Goal: Task Accomplishment & Management: Manage account settings

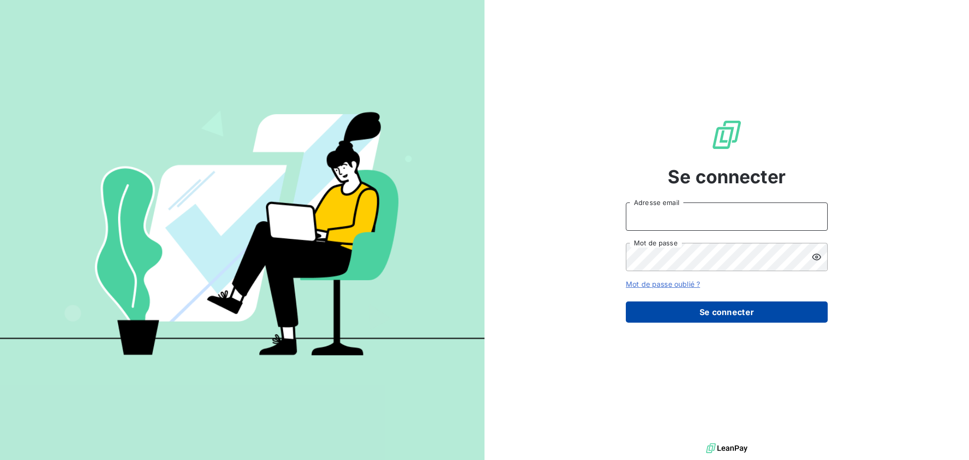
type input "[PERSON_NAME][EMAIL_ADDRESS][DOMAIN_NAME]"
click at [722, 314] on button "Se connecter" at bounding box center [727, 311] width 202 height 21
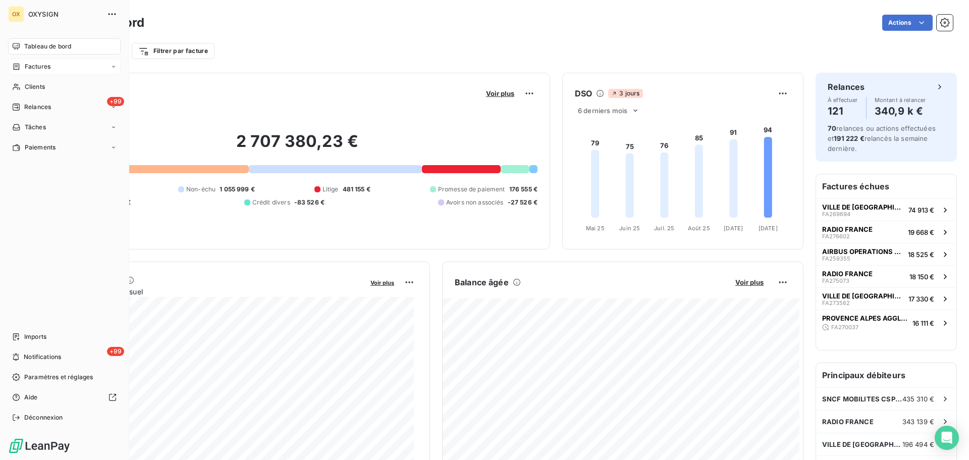
click at [44, 68] on span "Factures" at bounding box center [38, 66] width 26 height 9
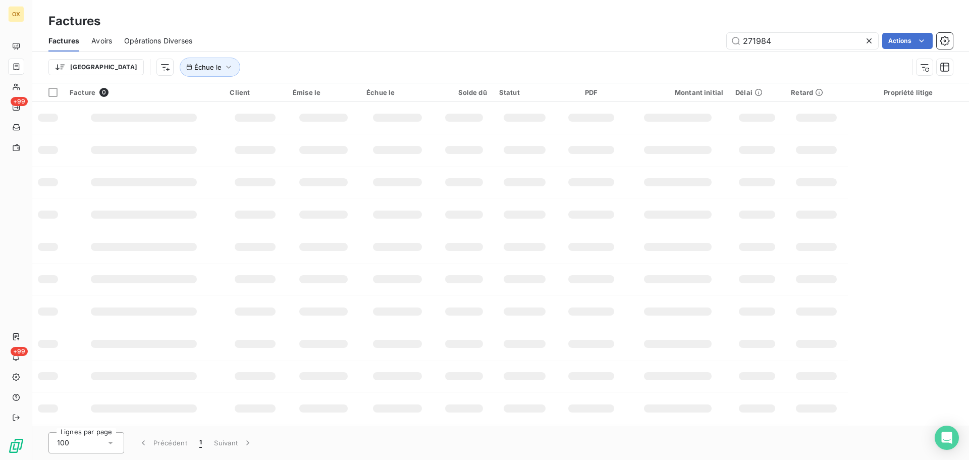
drag, startPoint x: 785, startPoint y: 33, endPoint x: 719, endPoint y: 32, distance: 66.1
click at [728, 37] on input "271984" at bounding box center [801, 41] width 151 height 16
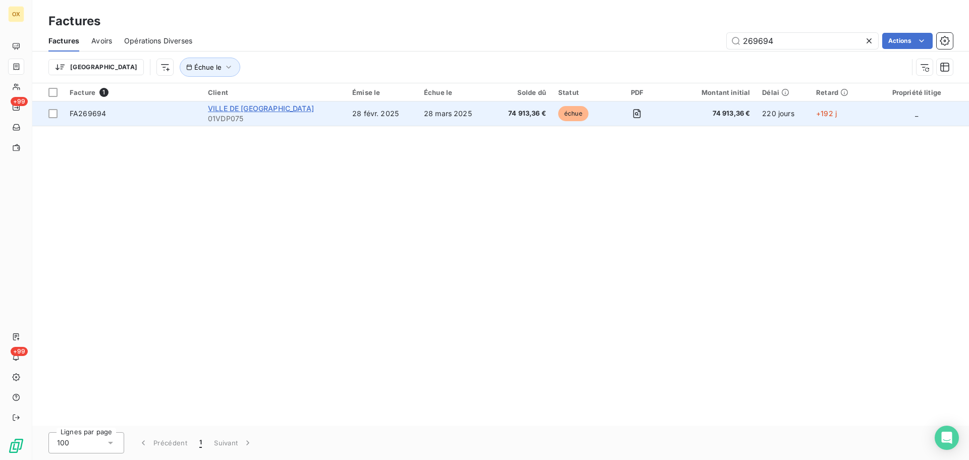
type input "269694"
click at [259, 105] on span "VILLE DE [GEOGRAPHIC_DATA]" at bounding box center [261, 108] width 106 height 9
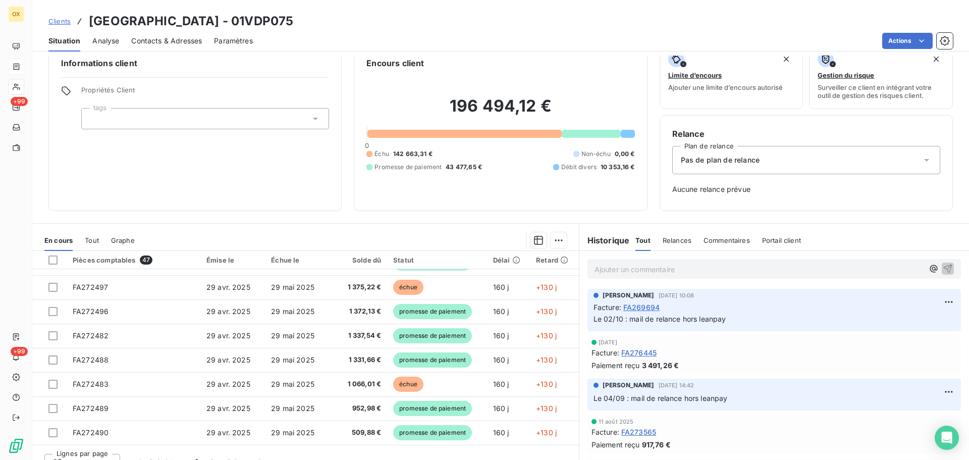
scroll to position [33, 0]
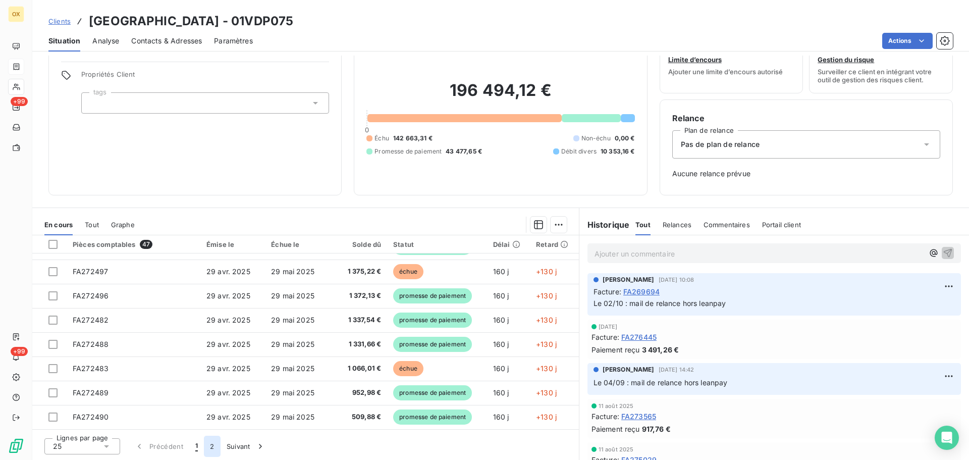
click at [213, 446] on button "2" at bounding box center [212, 445] width 16 height 21
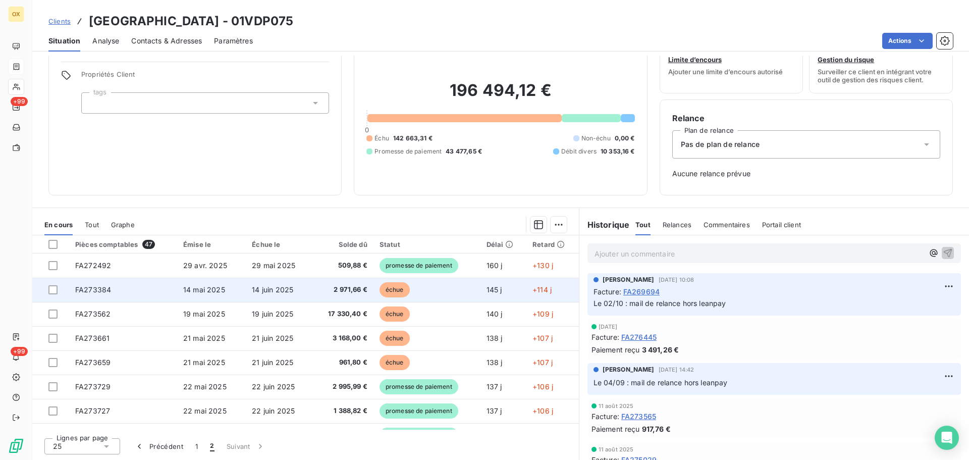
click at [347, 286] on span "2 971,66 €" at bounding box center [343, 290] width 48 height 10
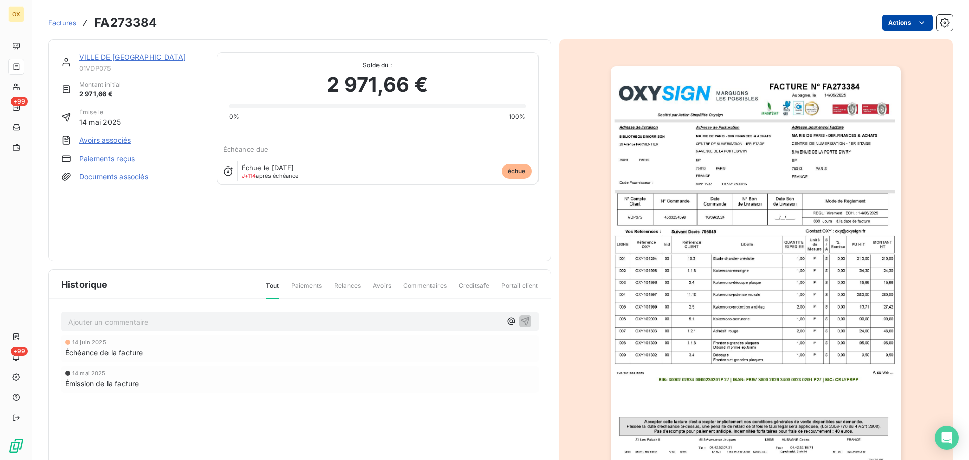
click at [906, 20] on html "OX +99 +99 Factures FA273384 Actions [GEOGRAPHIC_DATA] Montant initial 2 971,66…" at bounding box center [484, 230] width 969 height 460
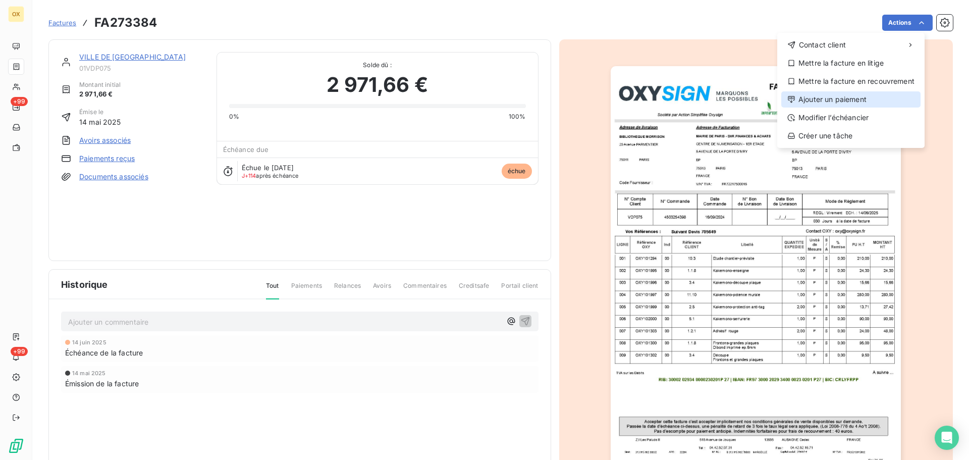
click at [865, 102] on div "Ajouter un paiement" at bounding box center [850, 99] width 139 height 16
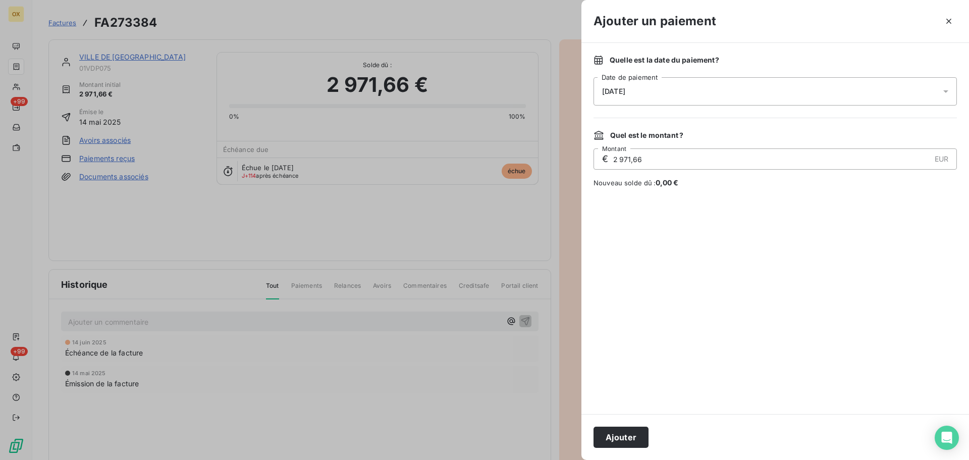
click at [625, 92] on span "[DATE]" at bounding box center [613, 91] width 23 height 8
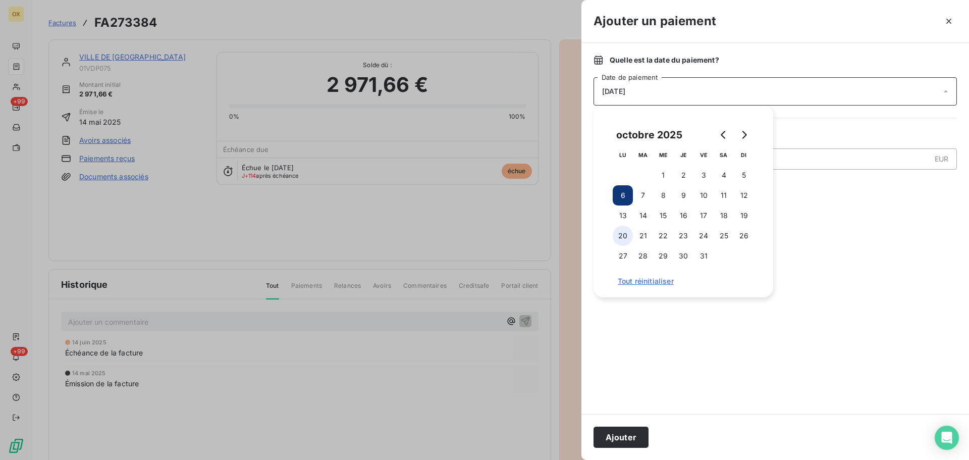
click at [619, 232] on button "20" at bounding box center [622, 235] width 20 height 20
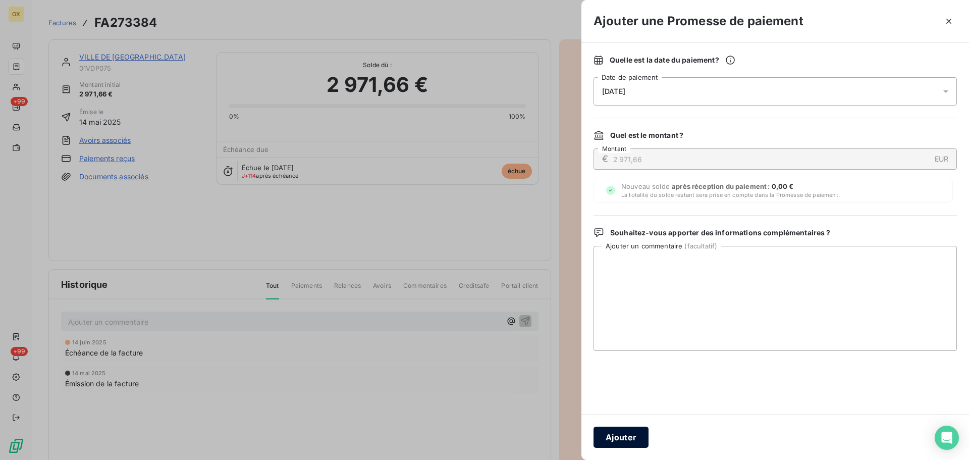
click at [626, 430] on button "Ajouter" at bounding box center [620, 436] width 55 height 21
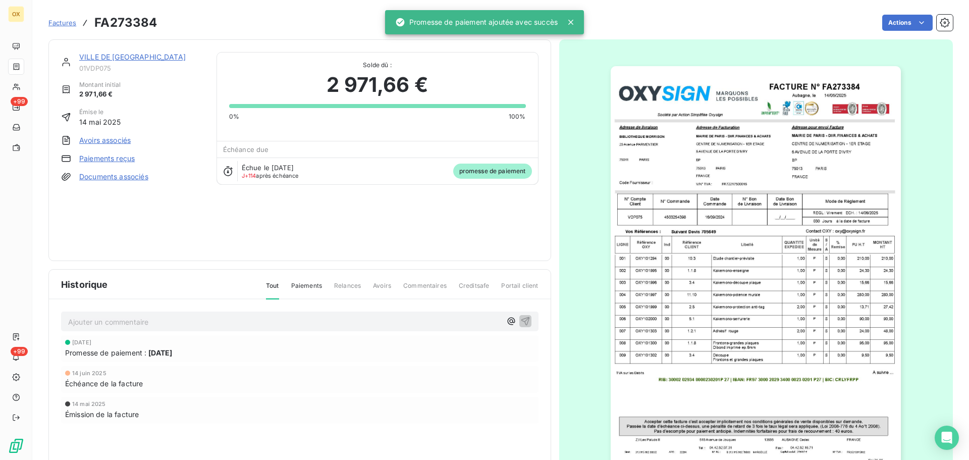
click at [93, 55] on link "VILLE DE [GEOGRAPHIC_DATA]" at bounding box center [132, 56] width 106 height 9
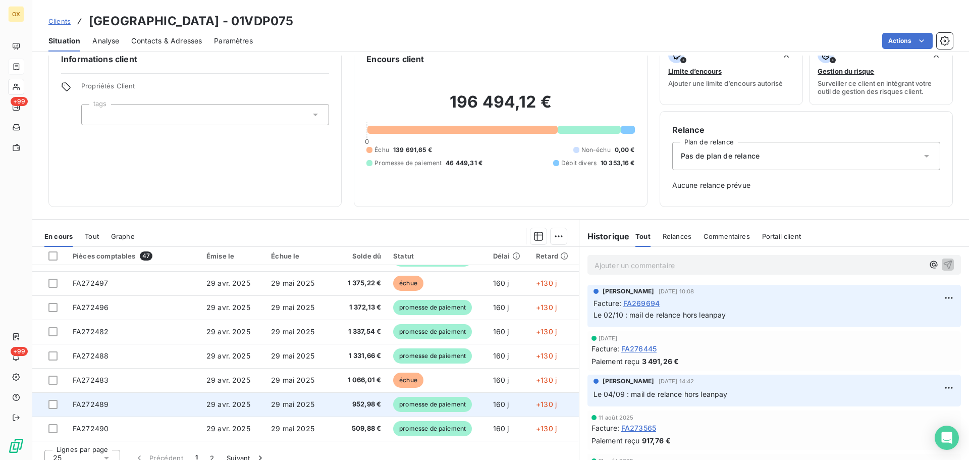
scroll to position [33, 0]
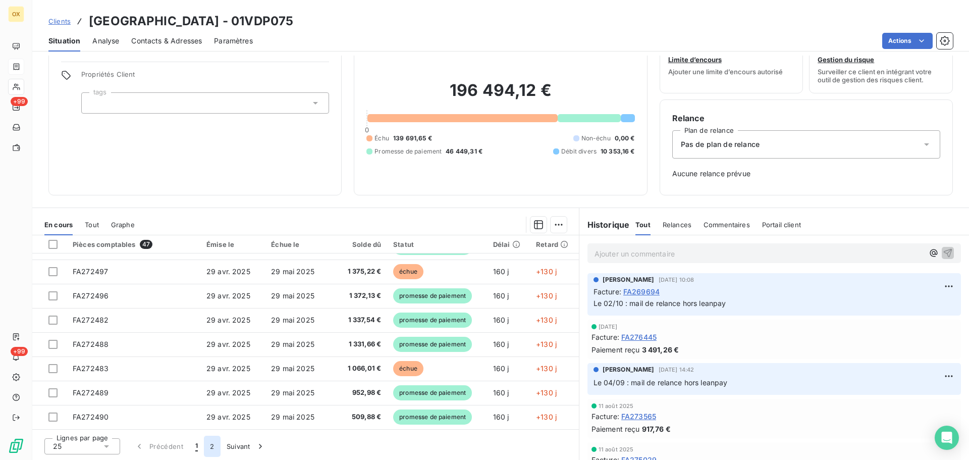
click at [210, 443] on button "2" at bounding box center [212, 445] width 16 height 21
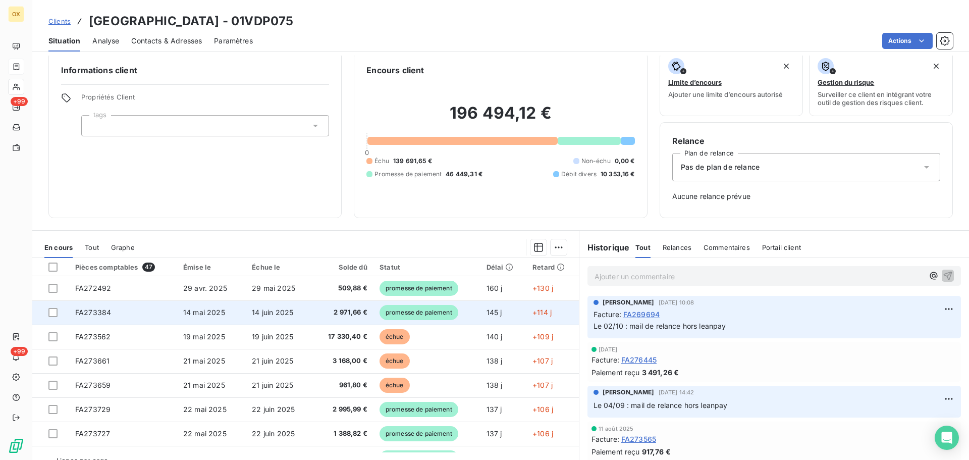
scroll to position [0, 0]
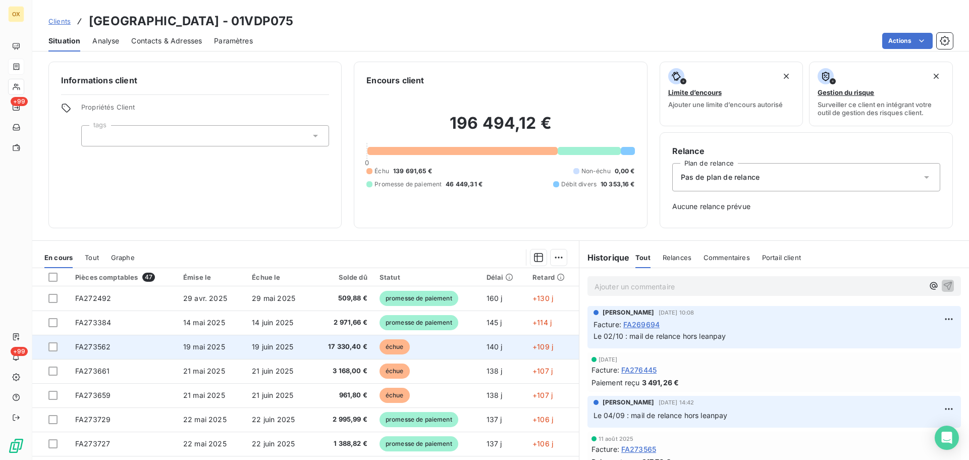
click at [341, 348] on span "17 330,40 €" at bounding box center [343, 347] width 48 height 10
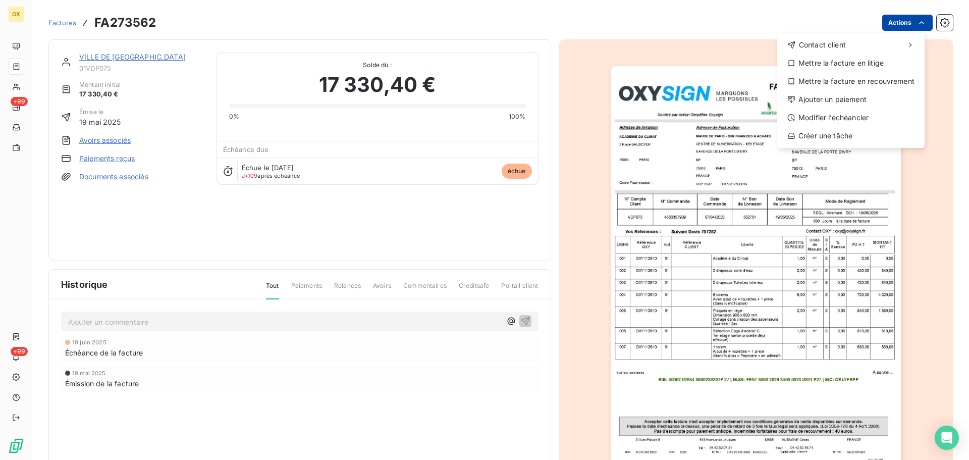
click at [904, 19] on html "OX +99 +99 Factures FA273562 Actions Contact client Mettre la facture en litige…" at bounding box center [484, 230] width 969 height 460
click at [856, 99] on div "Ajouter un paiement" at bounding box center [850, 99] width 139 height 16
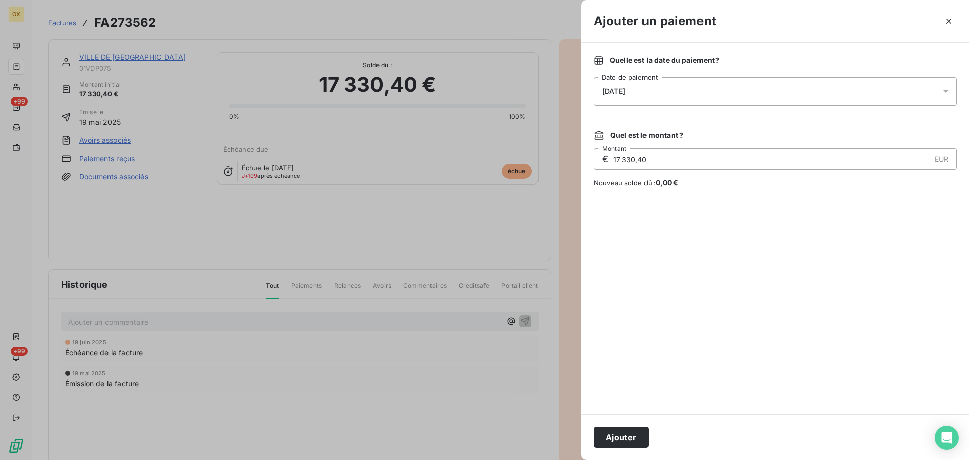
click at [614, 87] on span "[DATE]" at bounding box center [613, 91] width 23 height 8
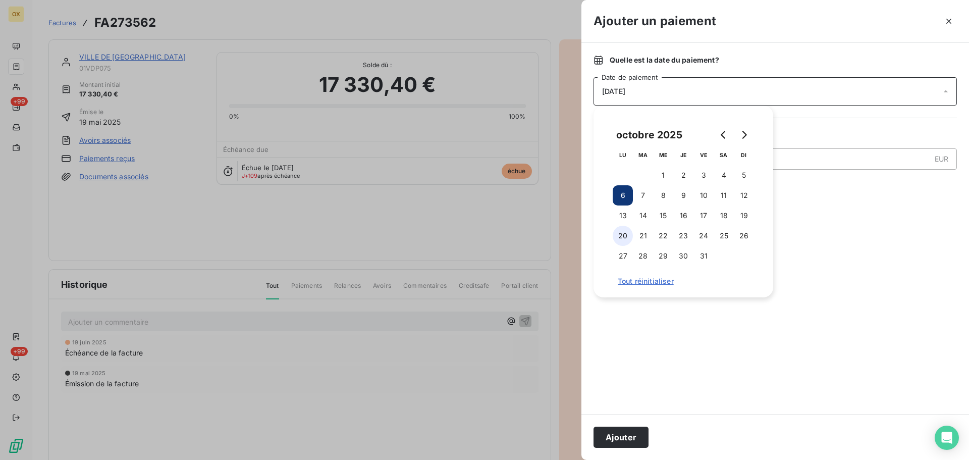
click at [621, 229] on button "20" at bounding box center [622, 235] width 20 height 20
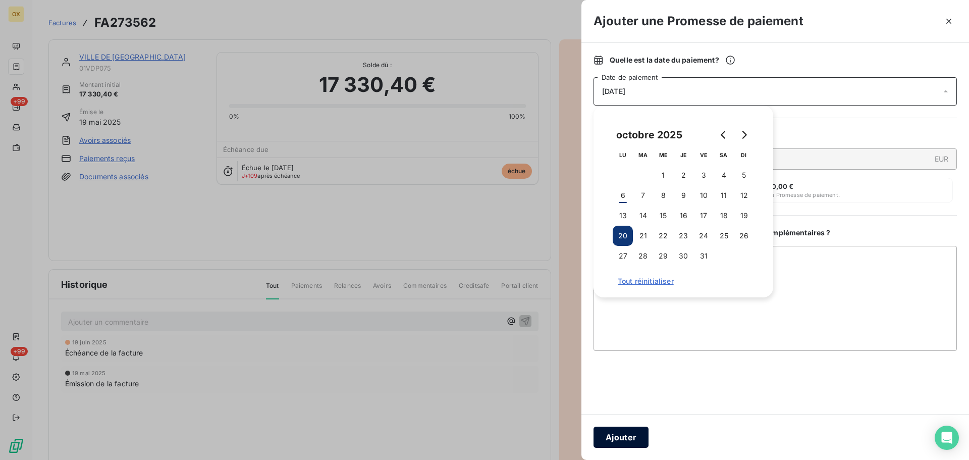
click at [625, 432] on button "Ajouter" at bounding box center [620, 436] width 55 height 21
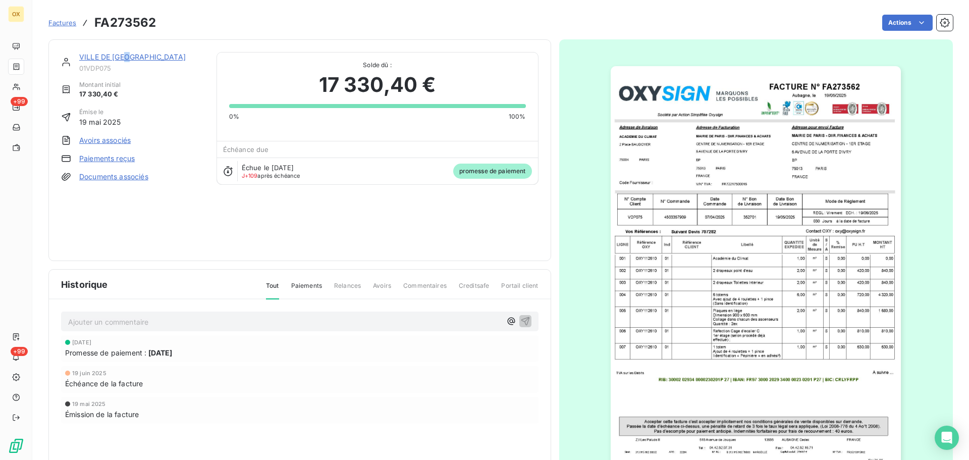
click at [127, 55] on link "VILLE DE [GEOGRAPHIC_DATA]" at bounding box center [132, 56] width 106 height 9
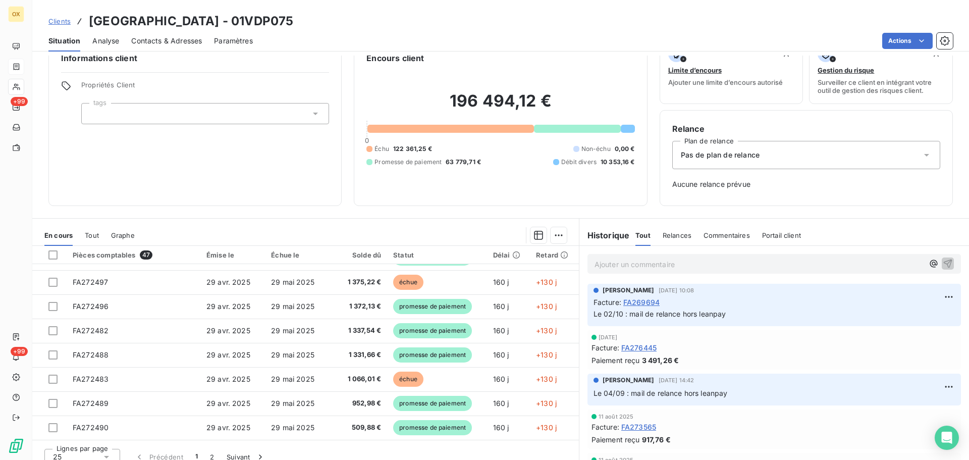
scroll to position [33, 0]
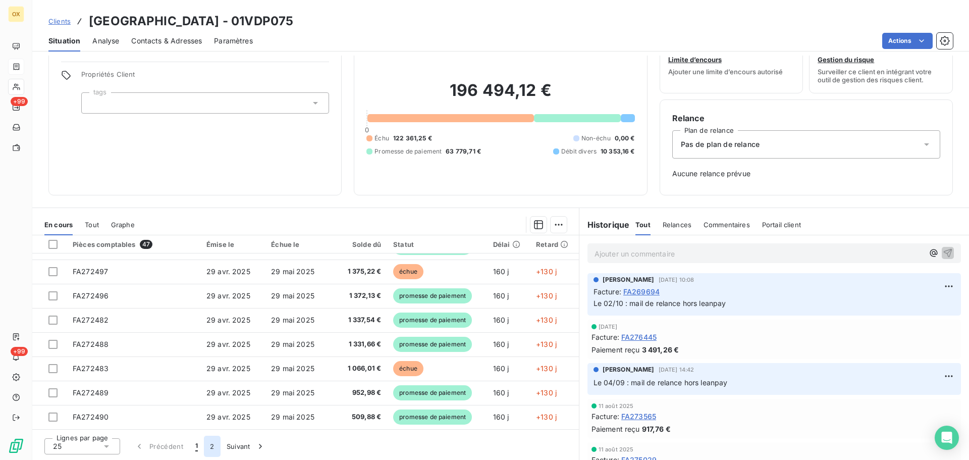
click at [214, 446] on button "2" at bounding box center [212, 445] width 16 height 21
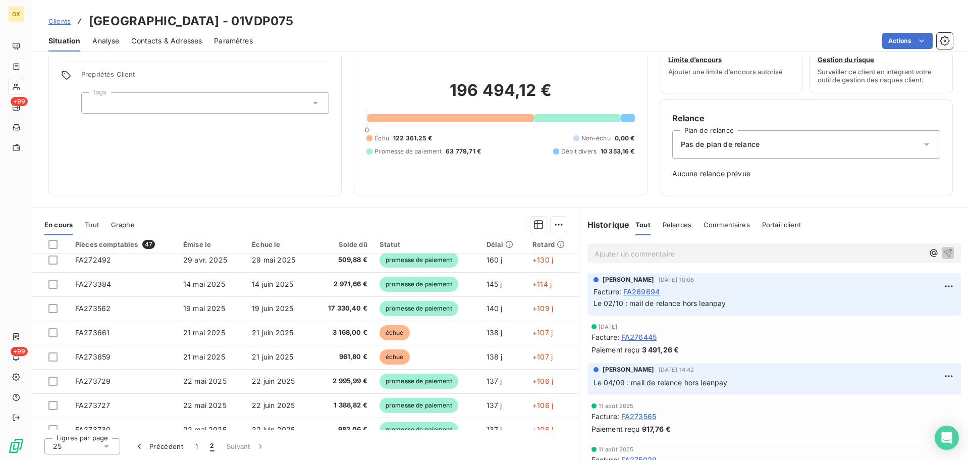
scroll to position [4, 0]
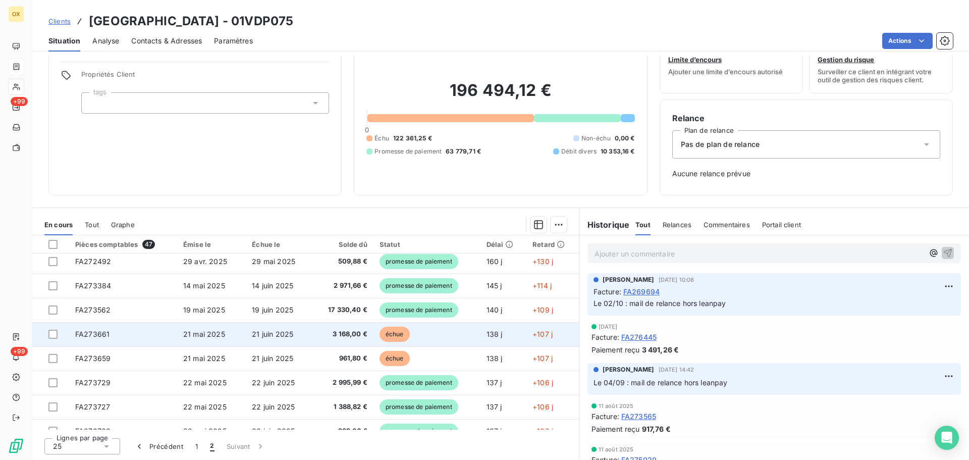
click at [319, 331] on span "3 168,00 €" at bounding box center [343, 334] width 48 height 10
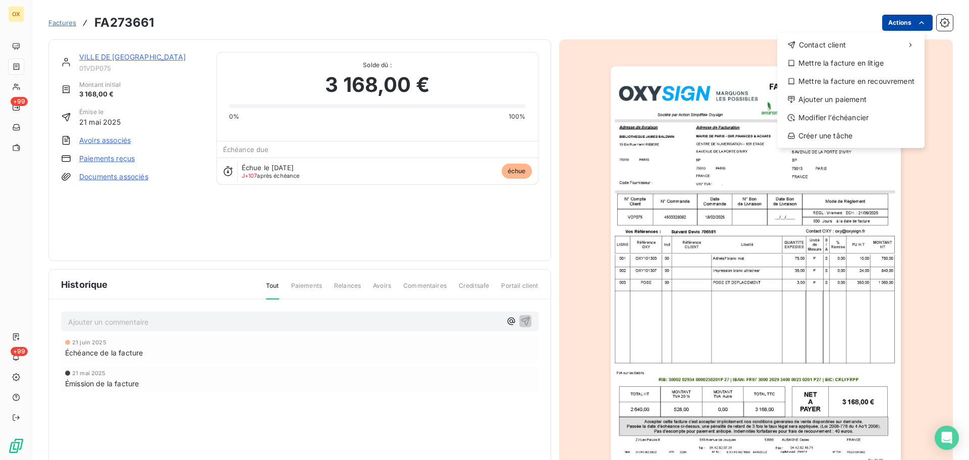
click at [891, 28] on html "OX +99 +99 Factures FA273661 Actions Contact client Mettre la facture en litige…" at bounding box center [484, 230] width 969 height 460
click at [843, 95] on div "Ajouter un paiement" at bounding box center [850, 99] width 139 height 16
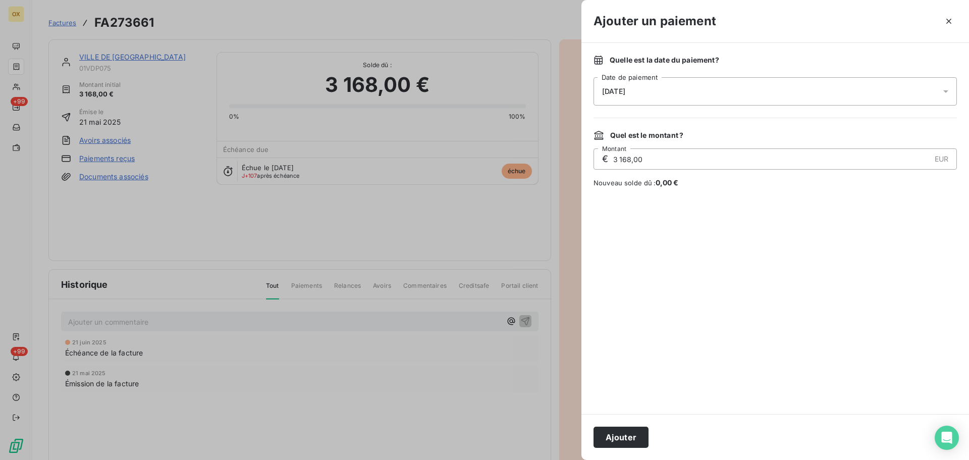
click at [645, 93] on div "[DATE]" at bounding box center [774, 91] width 363 height 28
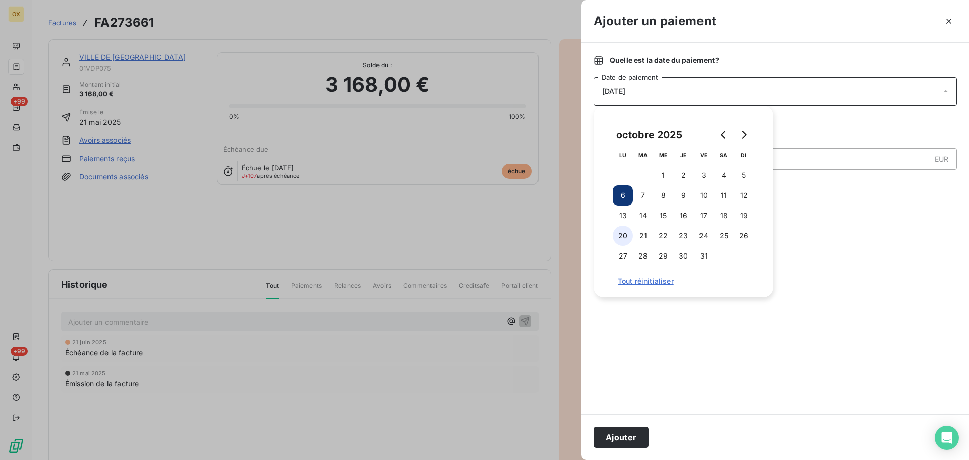
click at [619, 231] on button "20" at bounding box center [622, 235] width 20 height 20
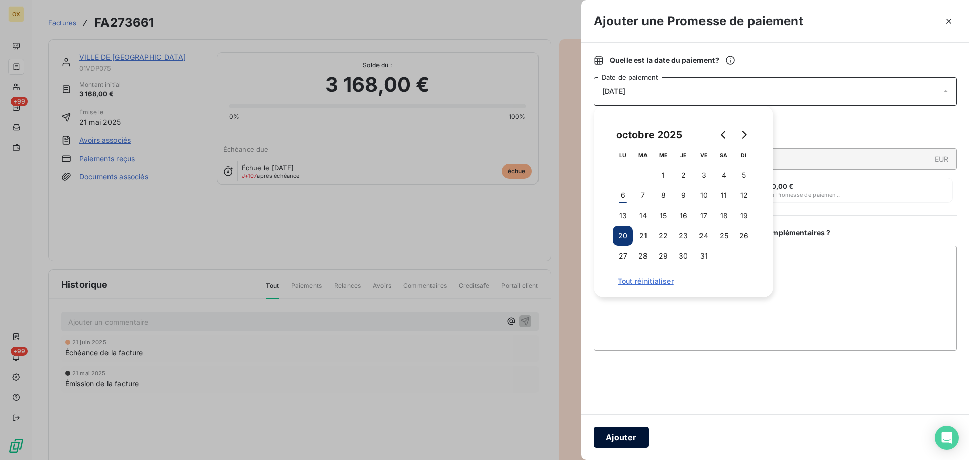
drag, startPoint x: 625, startPoint y: 436, endPoint x: 623, endPoint y: 430, distance: 6.2
click at [625, 435] on button "Ajouter" at bounding box center [620, 436] width 55 height 21
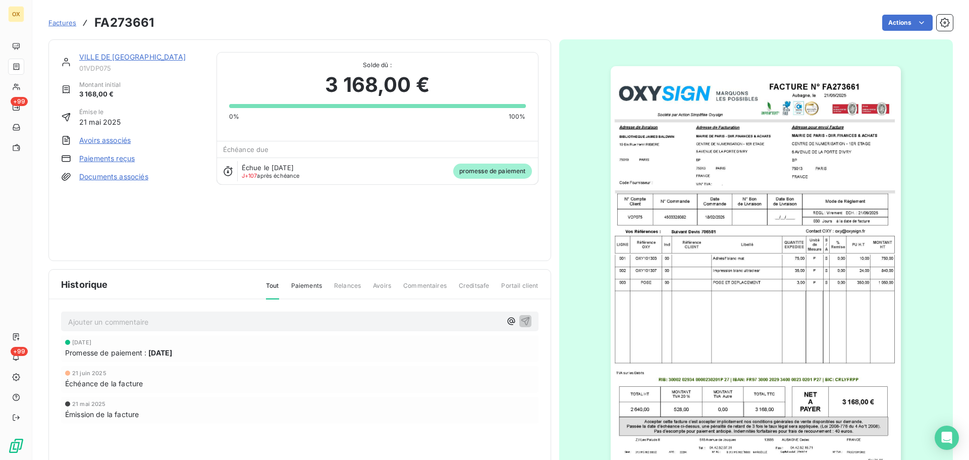
click at [124, 60] on link "VILLE DE [GEOGRAPHIC_DATA]" at bounding box center [132, 56] width 106 height 9
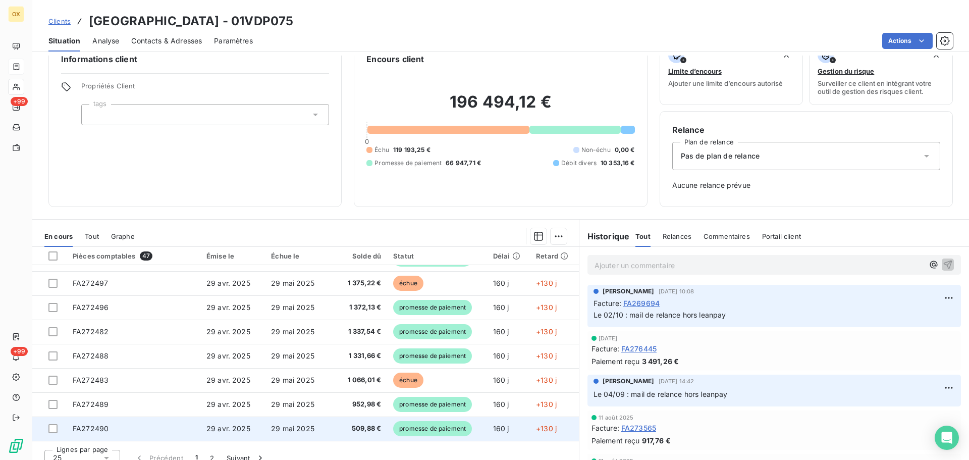
scroll to position [33, 0]
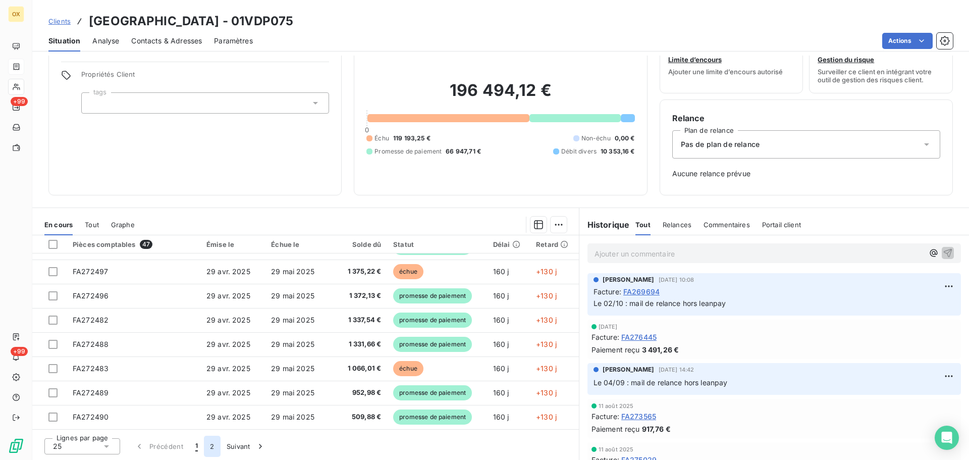
click at [215, 442] on button "2" at bounding box center [212, 445] width 16 height 21
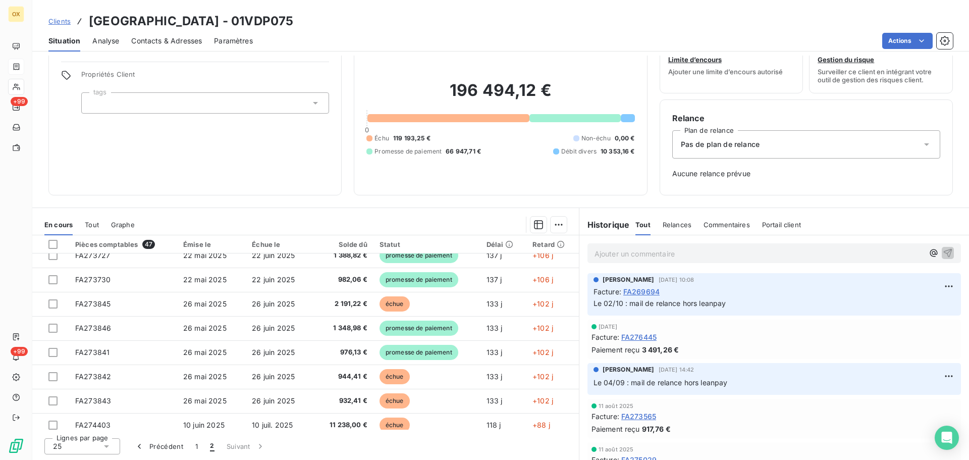
scroll to position [206, 0]
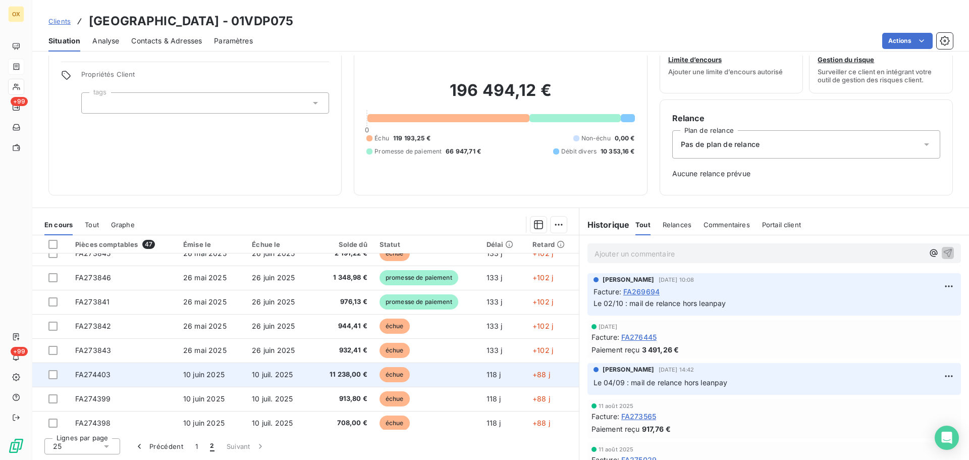
click at [319, 373] on span "11 238,00 €" at bounding box center [343, 374] width 48 height 10
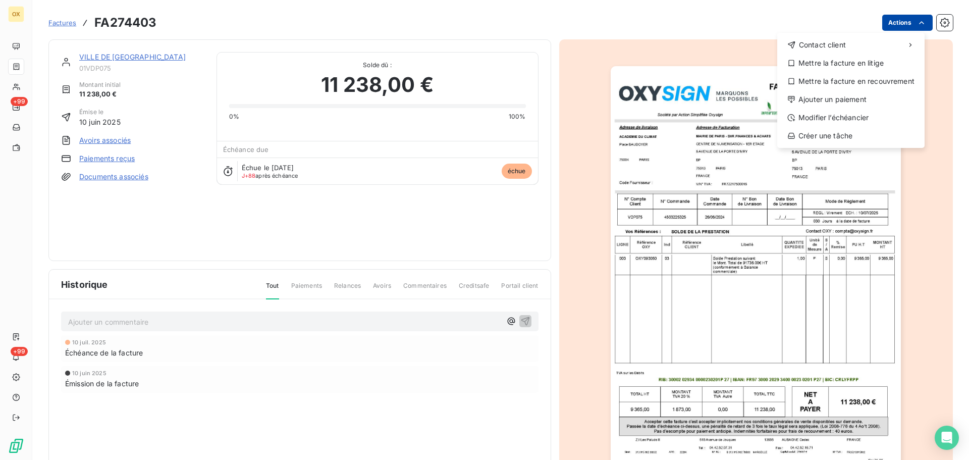
click at [903, 15] on html "OX +99 +99 Factures FA274403 Actions Contact client Mettre la facture en litige…" at bounding box center [484, 230] width 969 height 460
click at [844, 92] on div "Ajouter un paiement" at bounding box center [850, 99] width 139 height 16
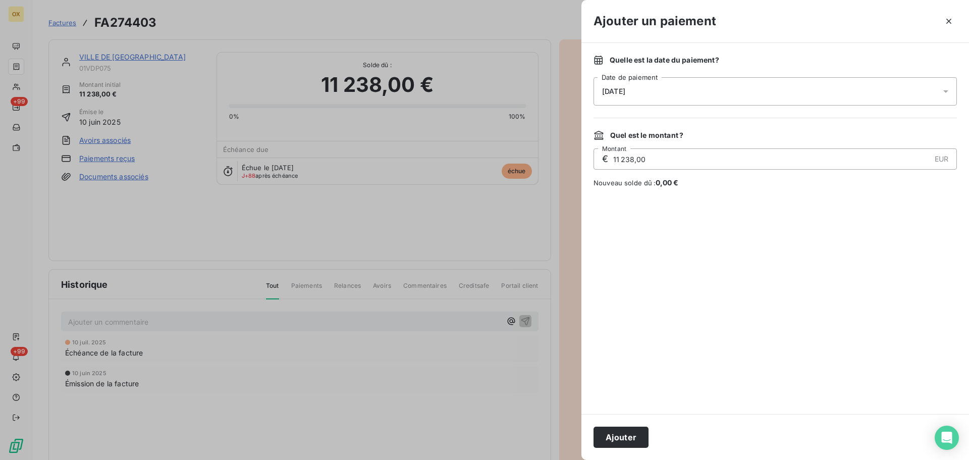
click at [625, 89] on span "[DATE]" at bounding box center [613, 91] width 23 height 8
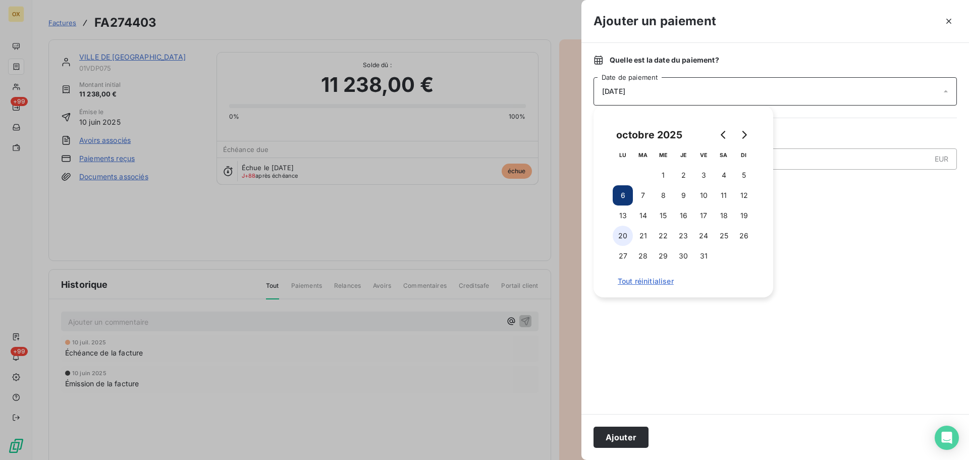
click at [621, 236] on button "20" at bounding box center [622, 235] width 20 height 20
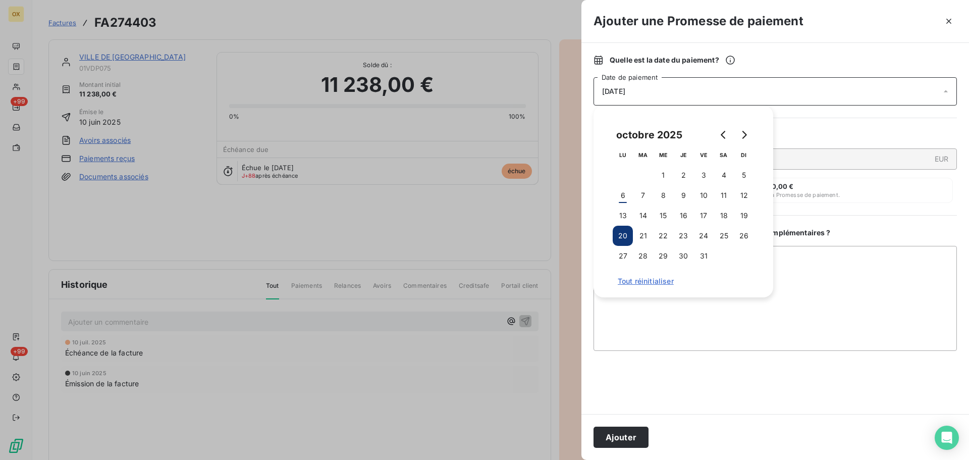
drag, startPoint x: 613, startPoint y: 436, endPoint x: 603, endPoint y: 414, distance: 24.4
click at [613, 432] on button "Ajouter" at bounding box center [620, 436] width 55 height 21
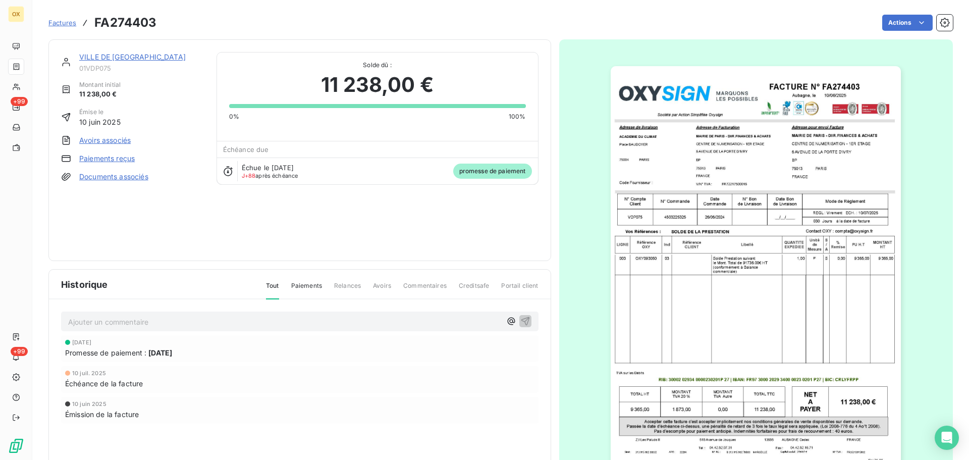
click at [116, 57] on link "VILLE DE [GEOGRAPHIC_DATA]" at bounding box center [132, 56] width 106 height 9
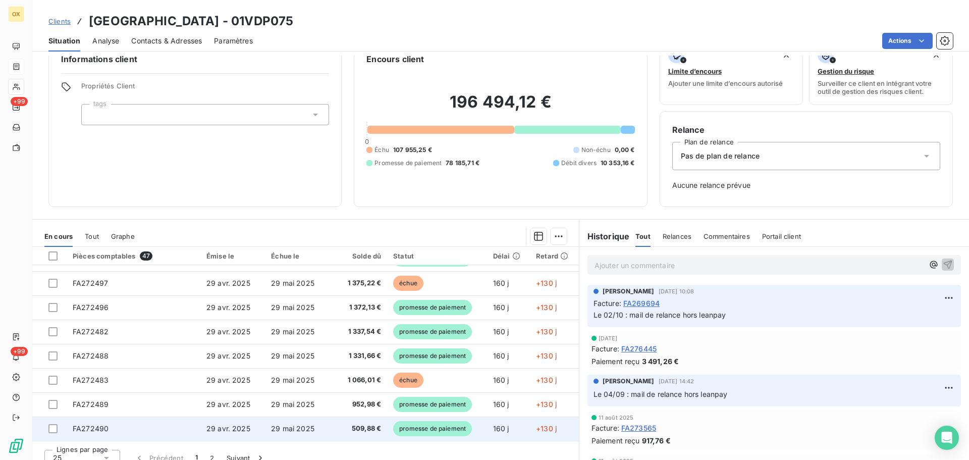
scroll to position [33, 0]
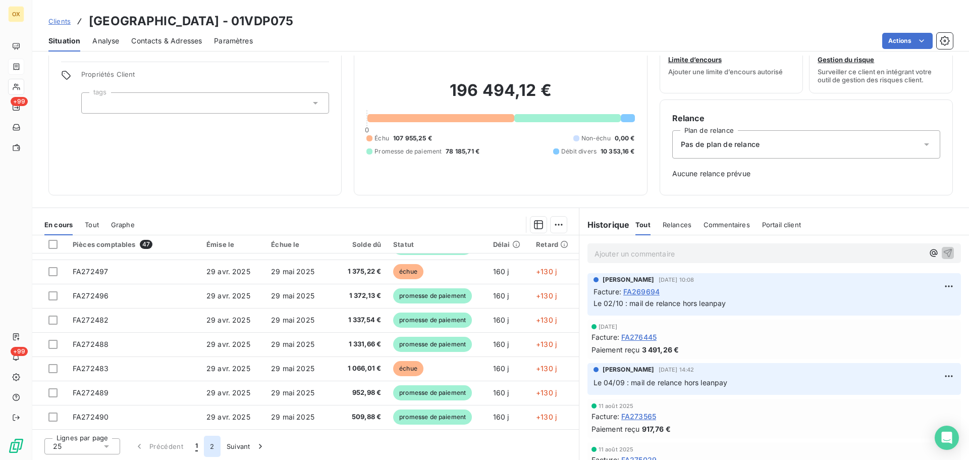
click at [214, 443] on button "2" at bounding box center [212, 445] width 16 height 21
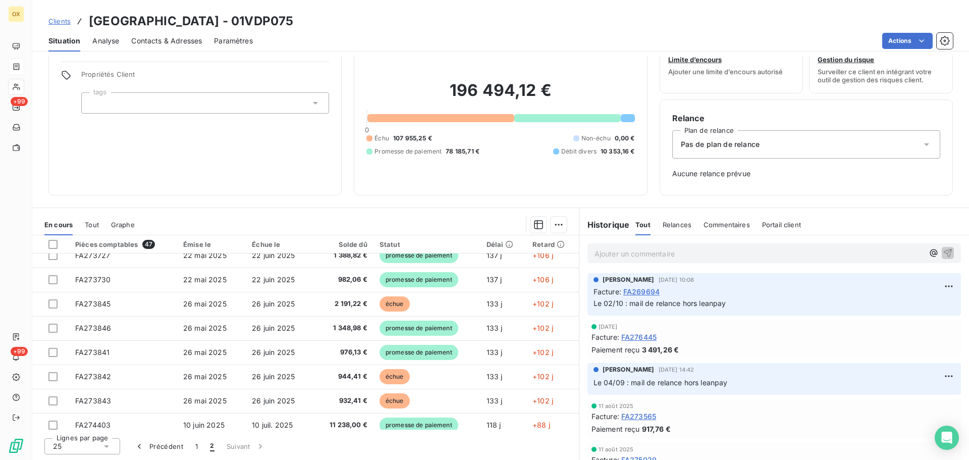
scroll to position [206, 0]
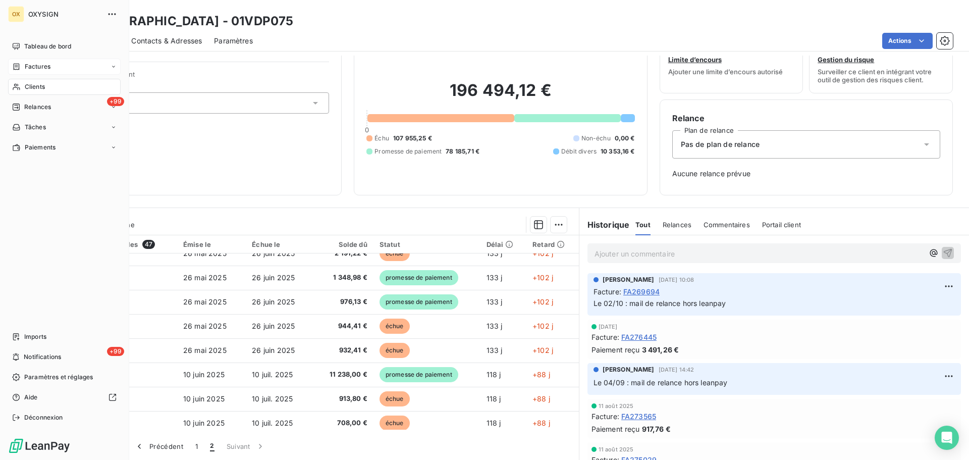
click at [28, 65] on span "Factures" at bounding box center [38, 66] width 26 height 9
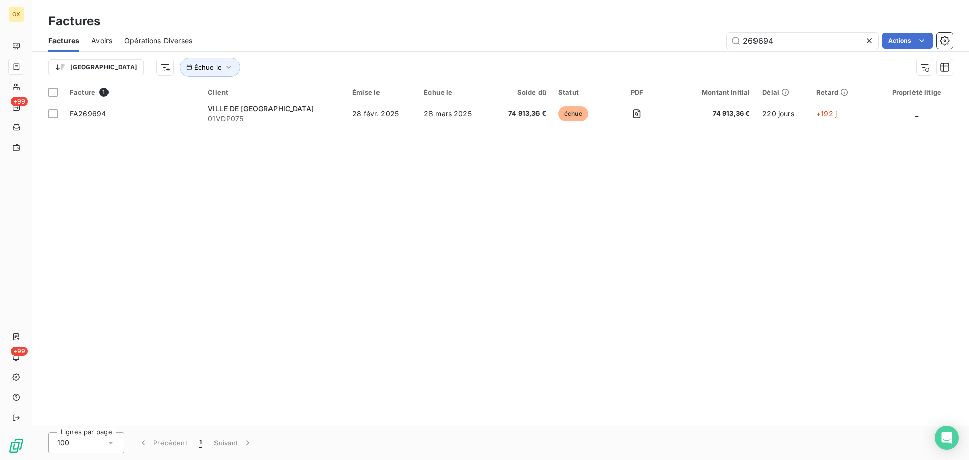
drag, startPoint x: 774, startPoint y: 41, endPoint x: 682, endPoint y: 41, distance: 92.8
click at [682, 41] on div "269694 Actions" at bounding box center [578, 41] width 748 height 16
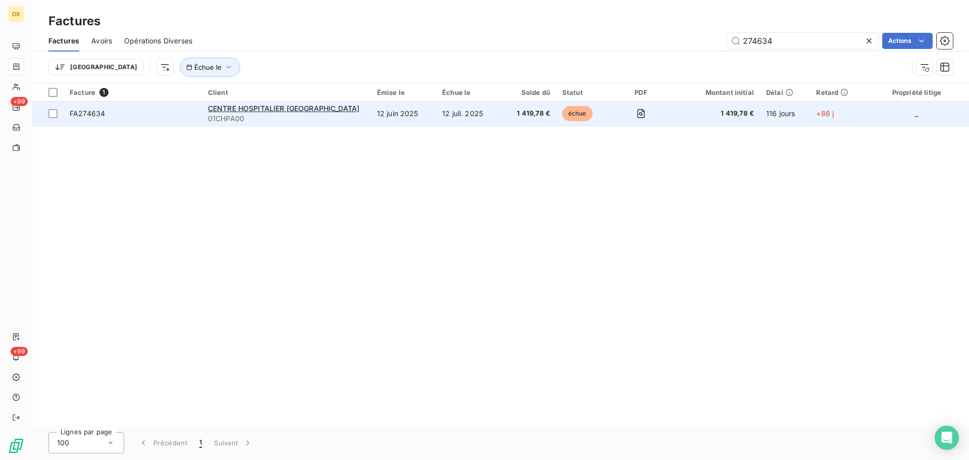
type input "274634"
click at [104, 115] on span "FA274634" at bounding box center [133, 113] width 126 height 10
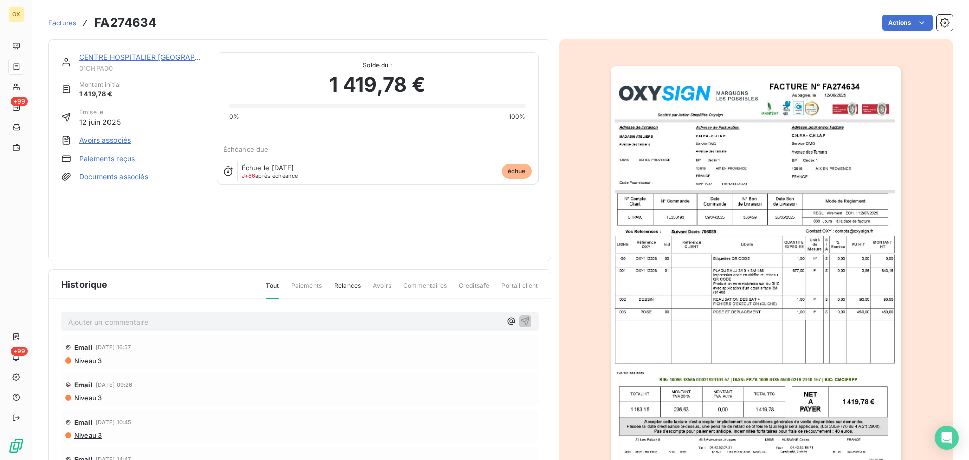
click at [891, 13] on div "Factures FA274634 Actions" at bounding box center [500, 22] width 904 height 21
click at [885, 23] on html "OX +99 +99 Factures FA274634 Actions CENTRE HOSPITALIER [GEOGRAPHIC_DATA] initi…" at bounding box center [484, 230] width 969 height 460
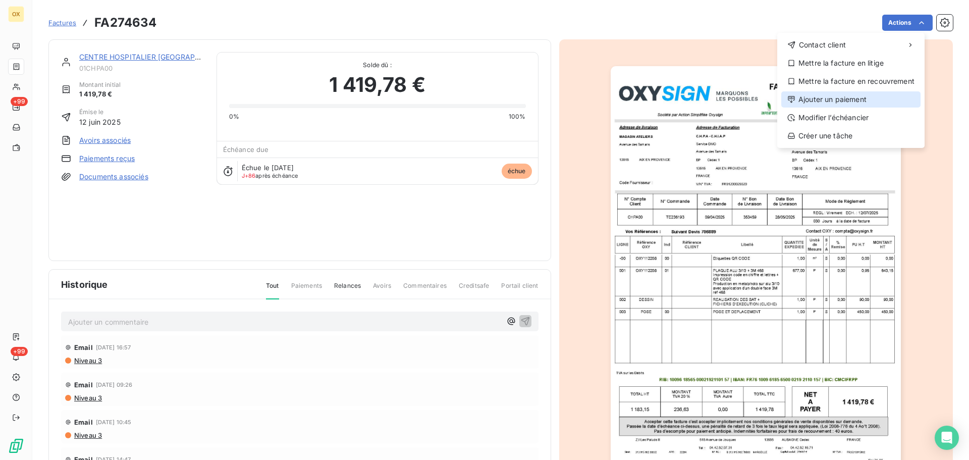
click at [840, 91] on div "Ajouter un paiement" at bounding box center [850, 99] width 139 height 16
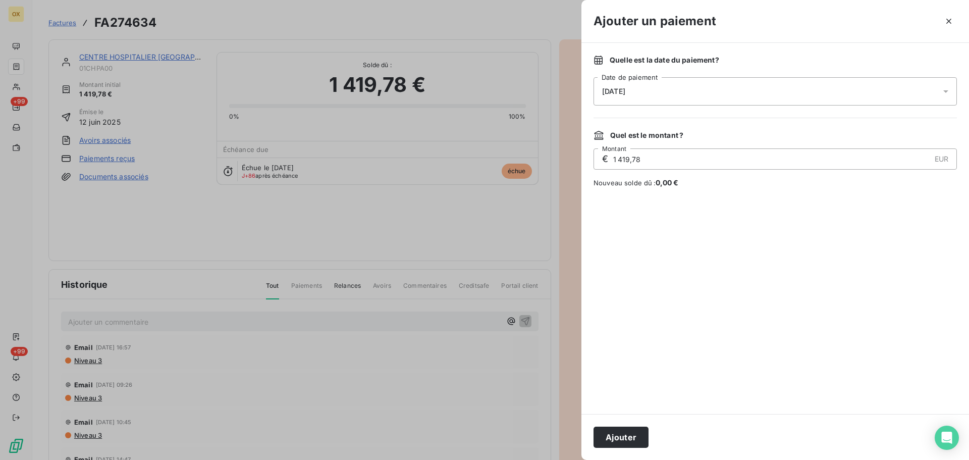
click at [625, 94] on span "[DATE]" at bounding box center [613, 91] width 23 height 8
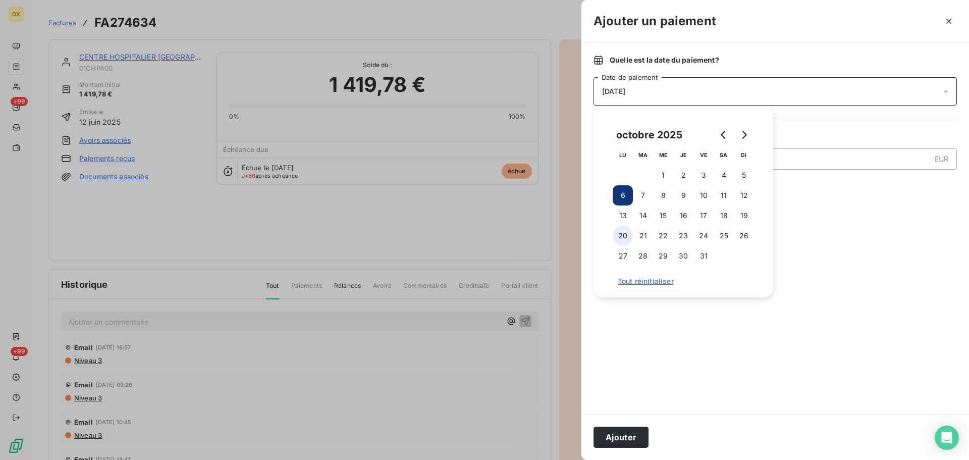
click at [624, 230] on button "20" at bounding box center [622, 235] width 20 height 20
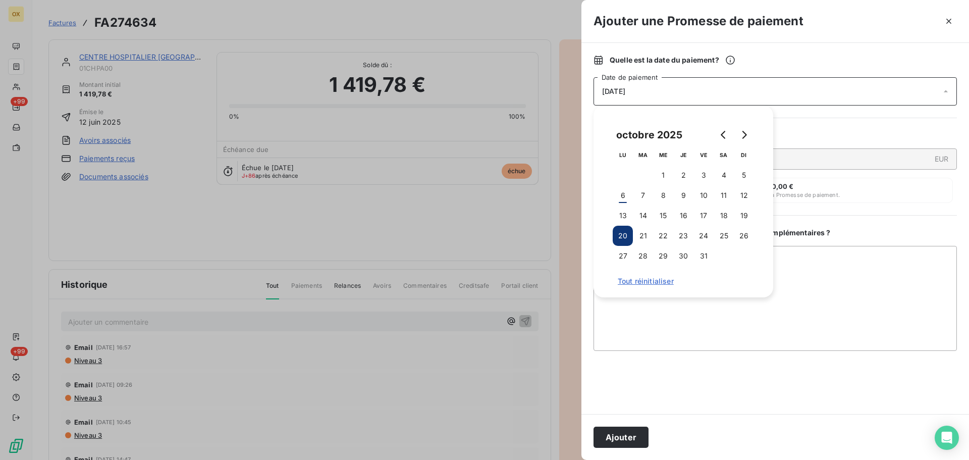
click at [628, 434] on button "Ajouter" at bounding box center [620, 436] width 55 height 21
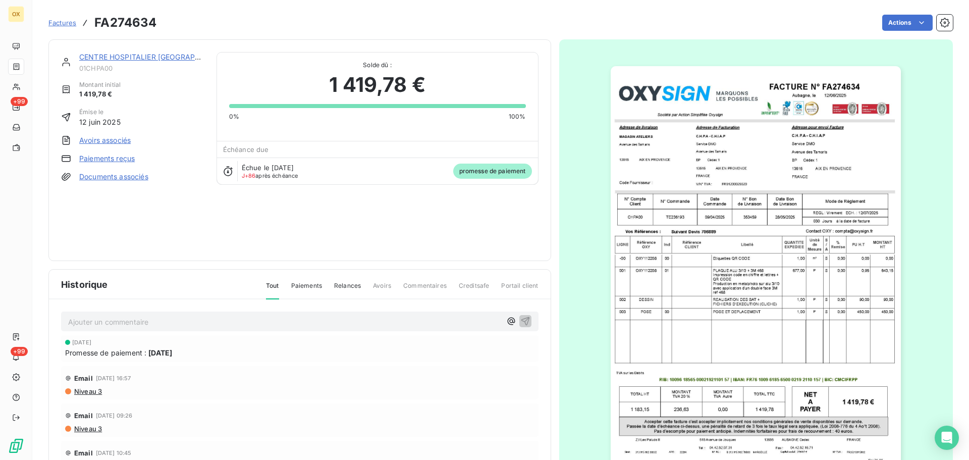
click at [150, 56] on link "CENTRE HOSPITALIER [GEOGRAPHIC_DATA]" at bounding box center [155, 56] width 152 height 9
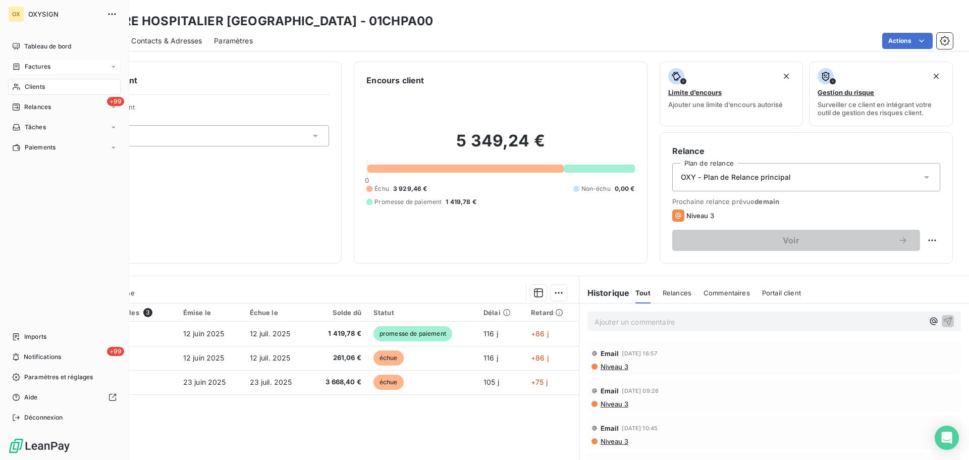
click at [39, 64] on span "Factures" at bounding box center [38, 66] width 26 height 9
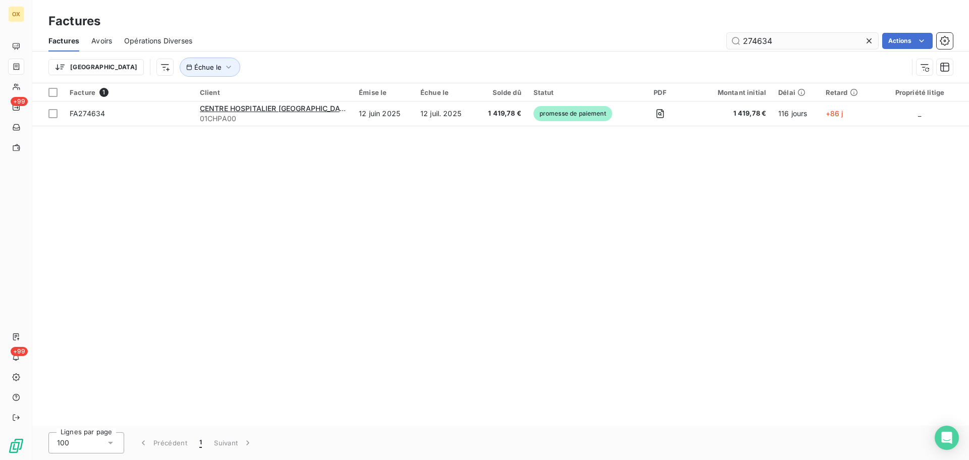
drag, startPoint x: 814, startPoint y: 48, endPoint x: 767, endPoint y: 41, distance: 46.9
click at [763, 40] on div "Factures Avoirs Opérations Diverses 274634 Actions" at bounding box center [500, 40] width 936 height 21
click at [781, 39] on input "274634" at bounding box center [801, 41] width 151 height 16
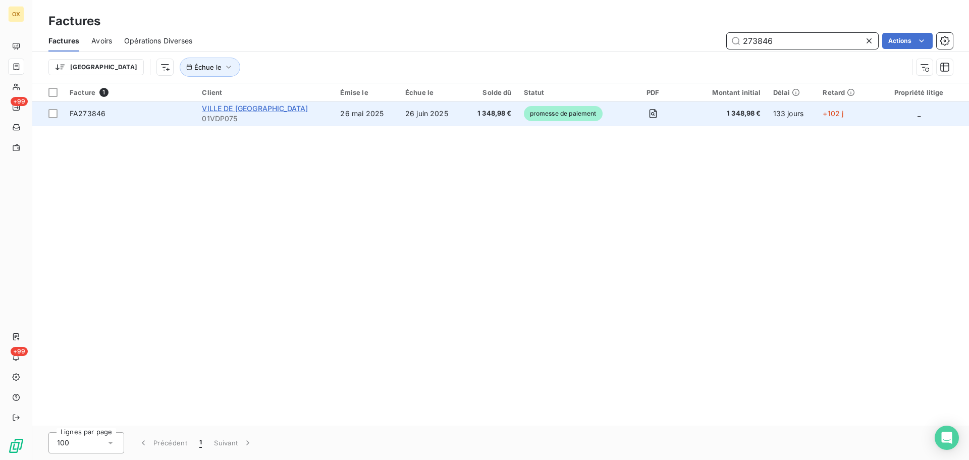
type input "273846"
click at [254, 106] on span "VILLE DE [GEOGRAPHIC_DATA]" at bounding box center [255, 108] width 106 height 9
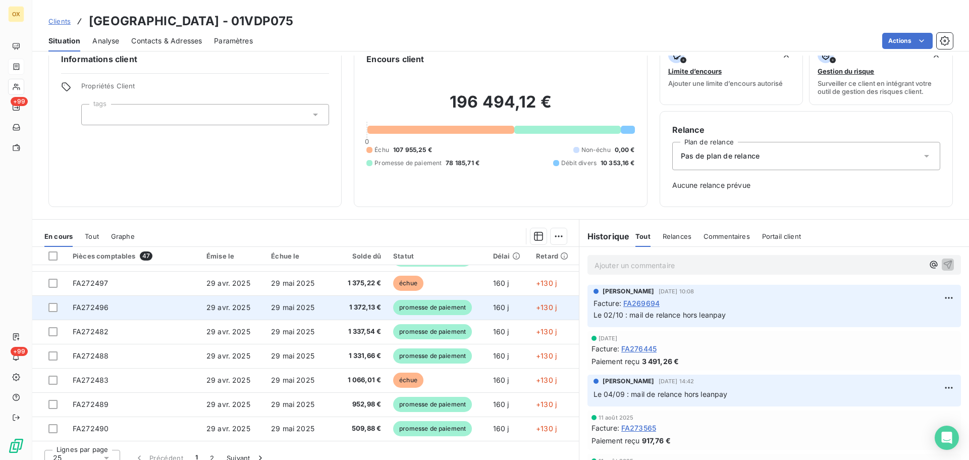
scroll to position [33, 0]
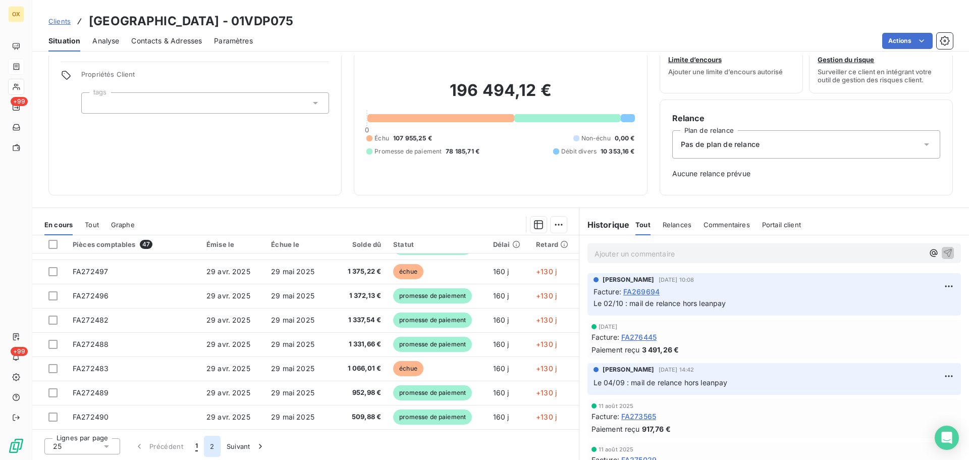
click at [210, 449] on button "2" at bounding box center [212, 445] width 16 height 21
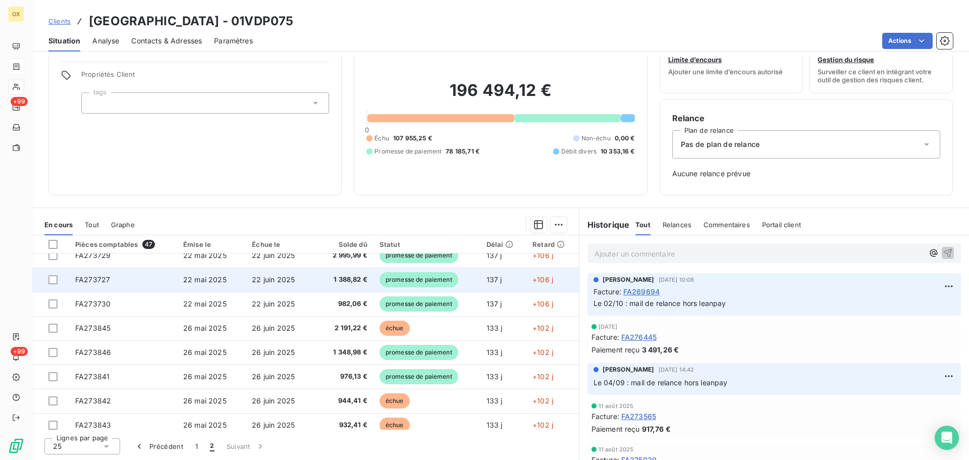
scroll to position [105, 0]
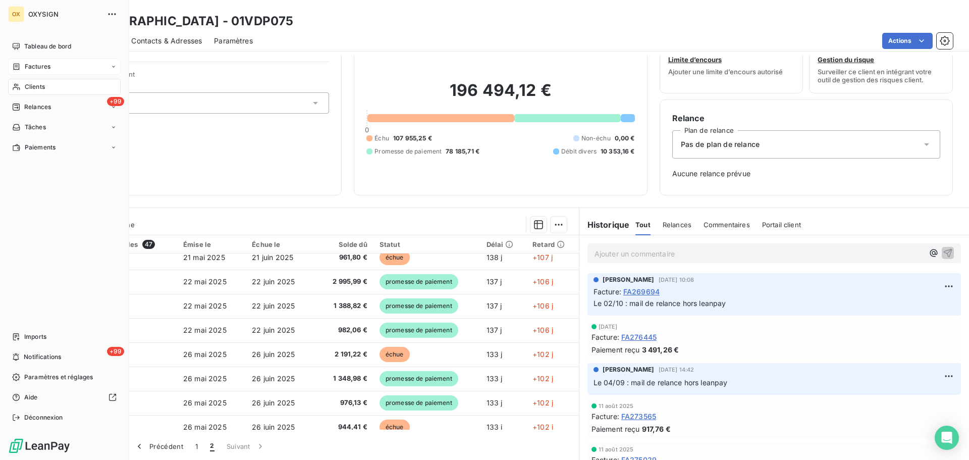
click at [37, 64] on span "Factures" at bounding box center [38, 66] width 26 height 9
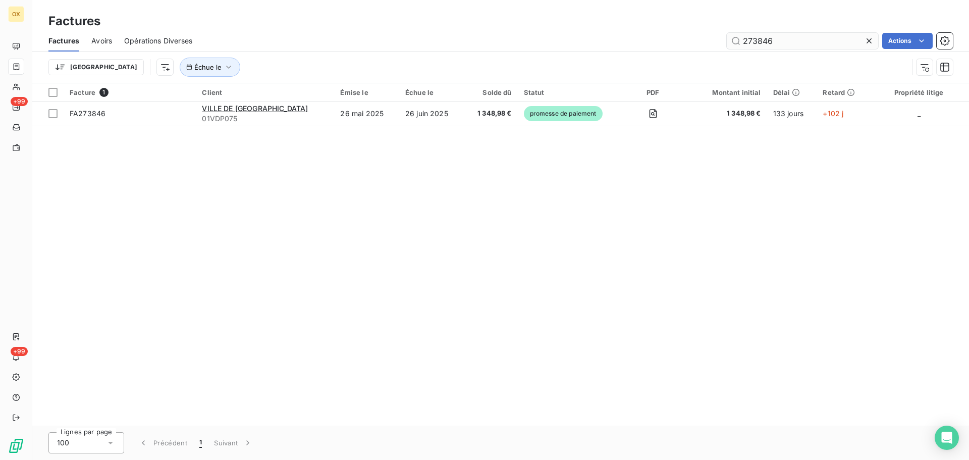
drag, startPoint x: 811, startPoint y: 39, endPoint x: 726, endPoint y: 44, distance: 84.9
click at [726, 44] on input "273846" at bounding box center [801, 41] width 151 height 16
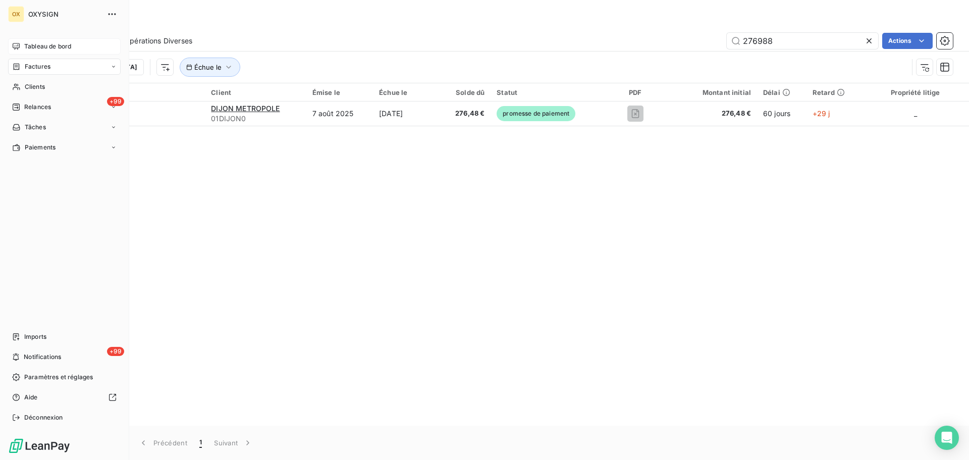
type input "276988"
click at [30, 45] on span "Tableau de bord" at bounding box center [47, 46] width 47 height 9
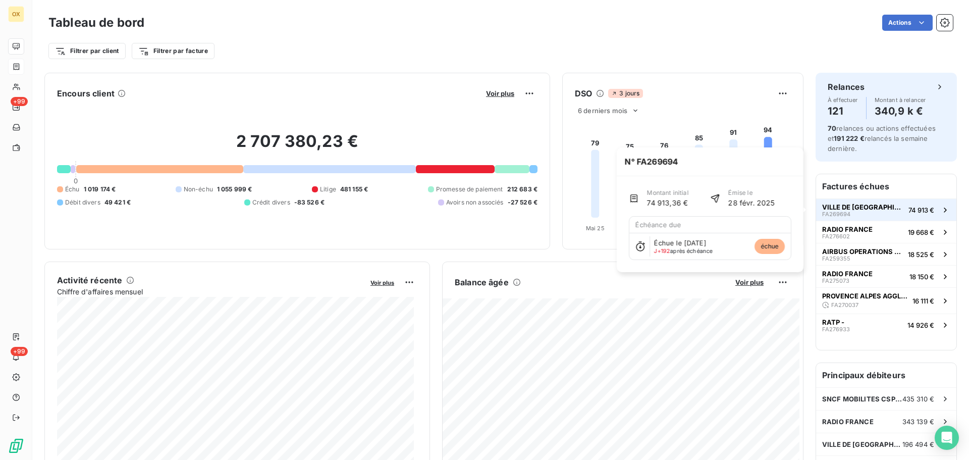
click at [859, 212] on div "VILLE DE [GEOGRAPHIC_DATA] FA269694" at bounding box center [863, 210] width 82 height 14
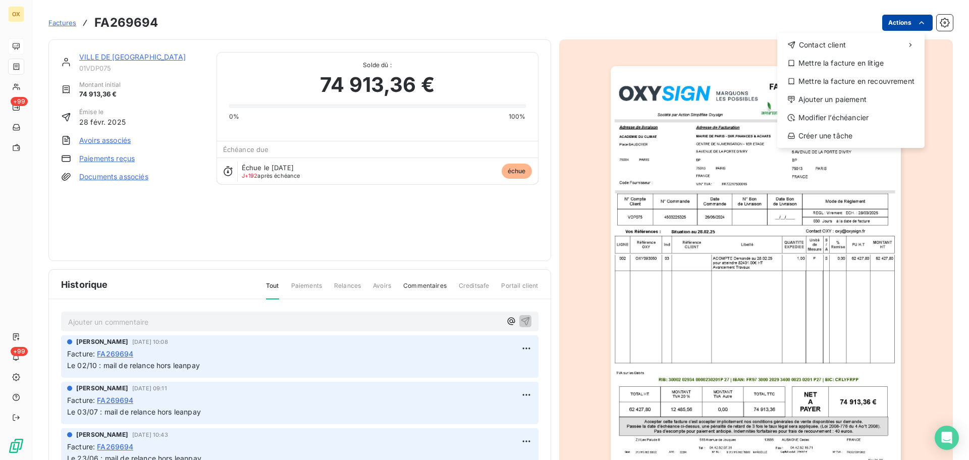
click at [902, 20] on html "OX +99 +99 Factures FA269694 Actions Contact client Mettre la facture en litige…" at bounding box center [484, 230] width 969 height 460
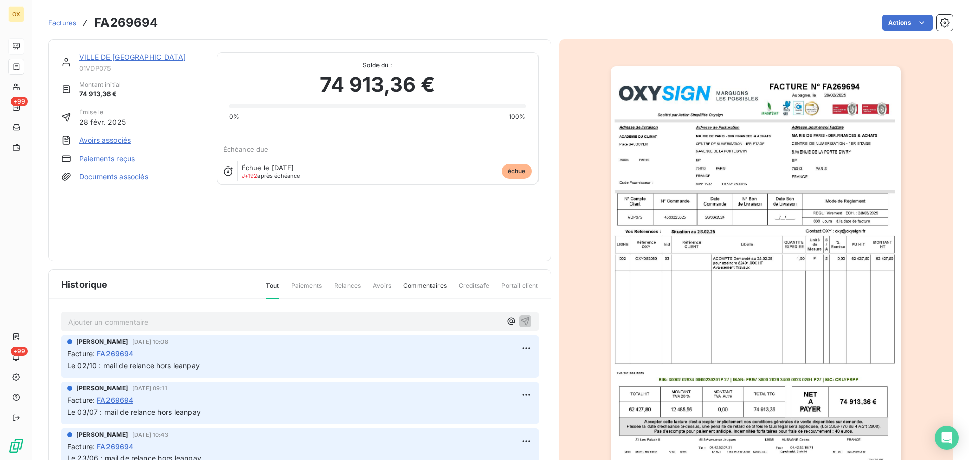
drag, startPoint x: 632, startPoint y: 38, endPoint x: 126, endPoint y: 32, distance: 506.5
click at [631, 38] on html "OX +99 +99 Factures FA269694 Actions [GEOGRAPHIC_DATA] Montant initial 74 913,3…" at bounding box center [484, 230] width 969 height 460
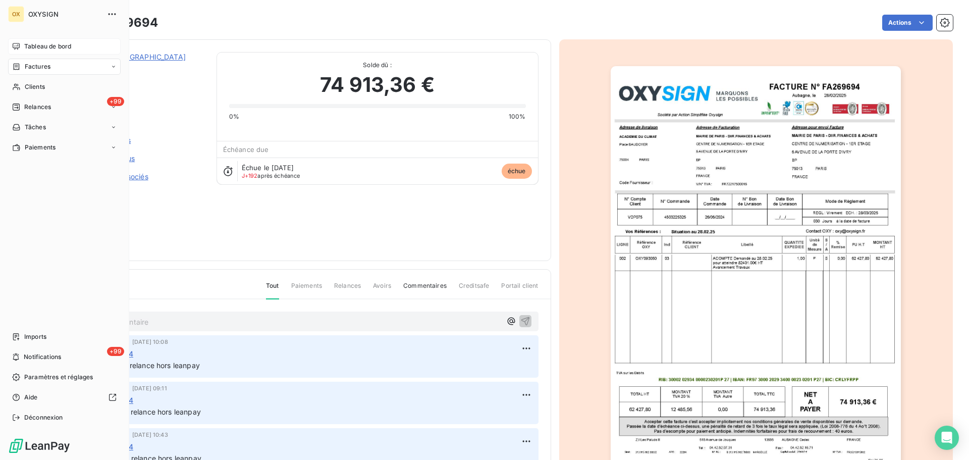
click at [27, 44] on span "Tableau de bord" at bounding box center [47, 46] width 47 height 9
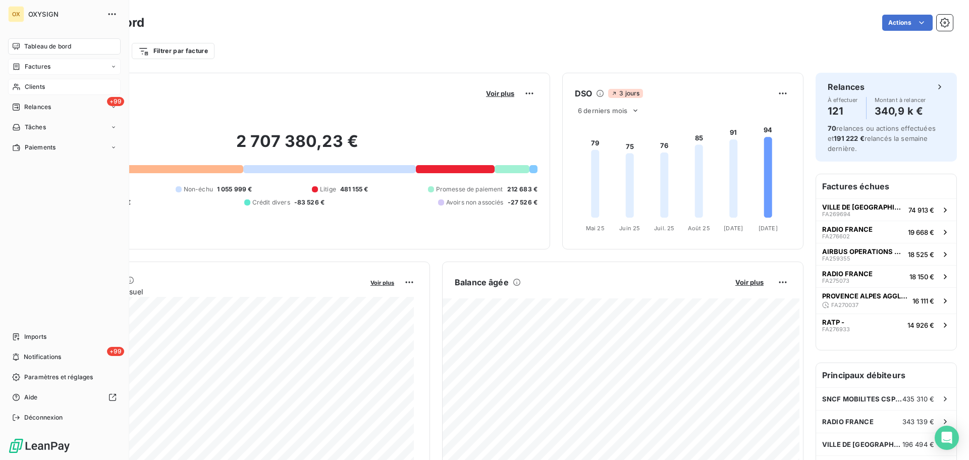
drag, startPoint x: 25, startPoint y: 85, endPoint x: 291, endPoint y: 55, distance: 268.0
click at [25, 86] on span "Clients" at bounding box center [35, 86] width 20 height 9
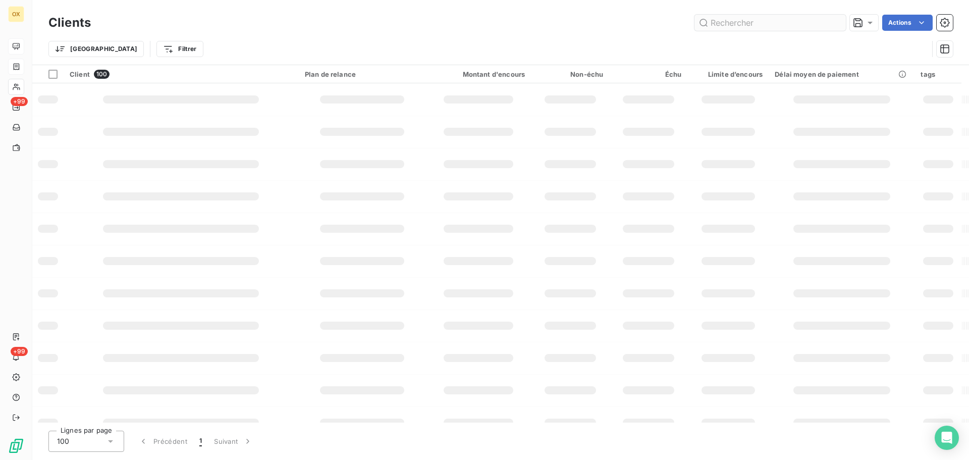
click at [790, 27] on input "text" at bounding box center [769, 23] width 151 height 16
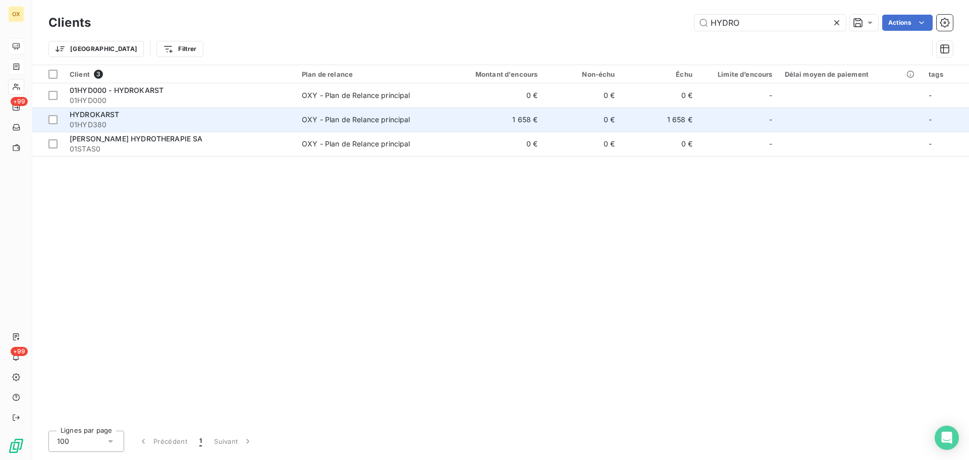
type input "HYDRO"
click at [420, 114] on td "OXY - Plan de Relance principal" at bounding box center [368, 119] width 144 height 24
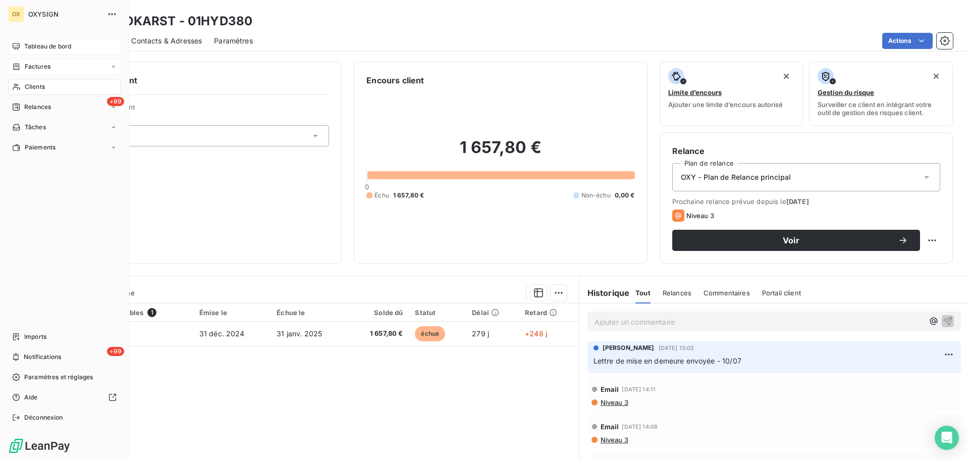
click at [28, 43] on span "Tableau de bord" at bounding box center [47, 46] width 47 height 9
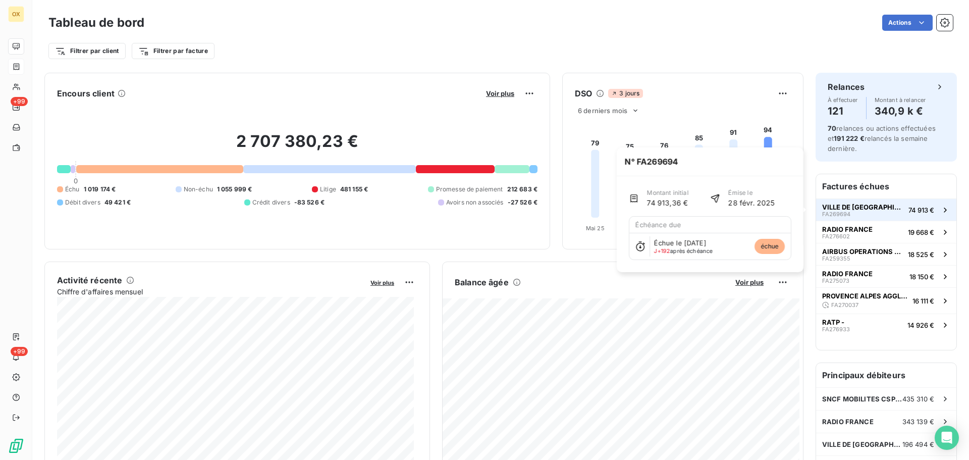
click at [855, 211] on div "VILLE DE [GEOGRAPHIC_DATA] FA269694" at bounding box center [863, 210] width 82 height 14
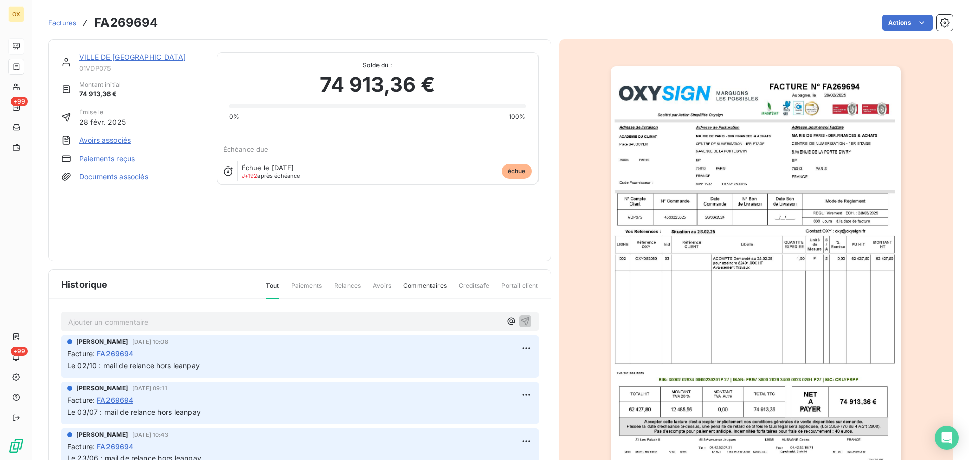
click at [120, 53] on link "VILLE DE [GEOGRAPHIC_DATA]" at bounding box center [132, 56] width 106 height 9
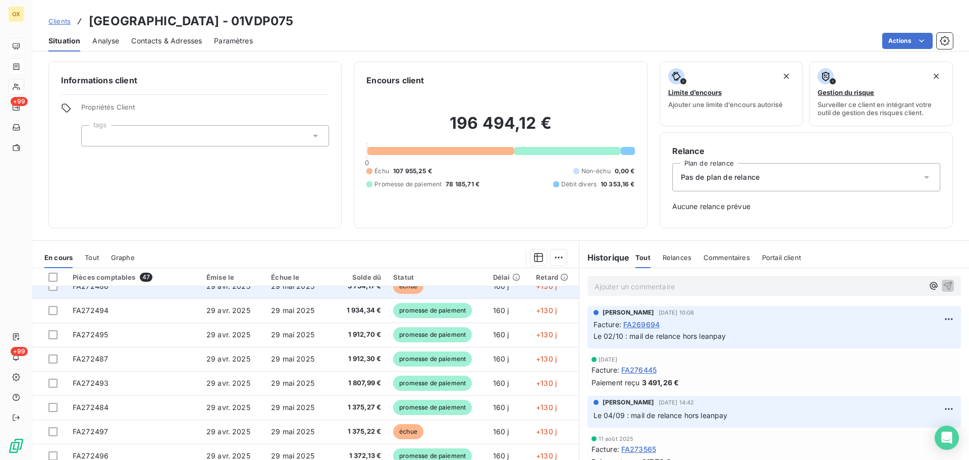
scroll to position [353, 0]
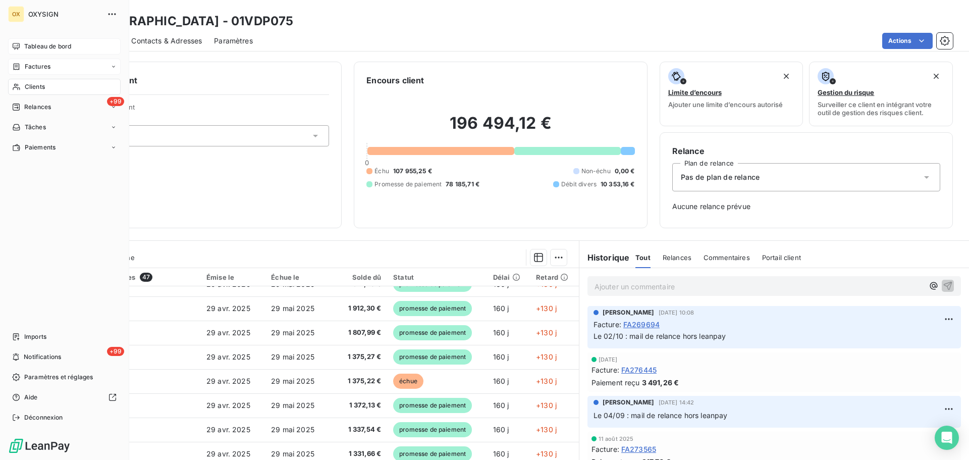
click at [44, 86] on span "Clients" at bounding box center [35, 86] width 20 height 9
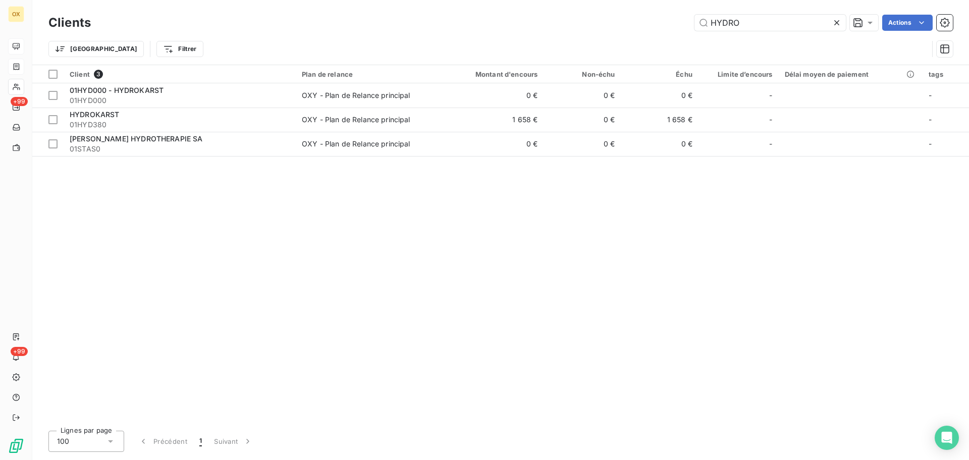
drag, startPoint x: 700, startPoint y: 34, endPoint x: 682, endPoint y: 29, distance: 19.2
click at [688, 31] on div "Clients HYDRO Actions" at bounding box center [500, 22] width 904 height 21
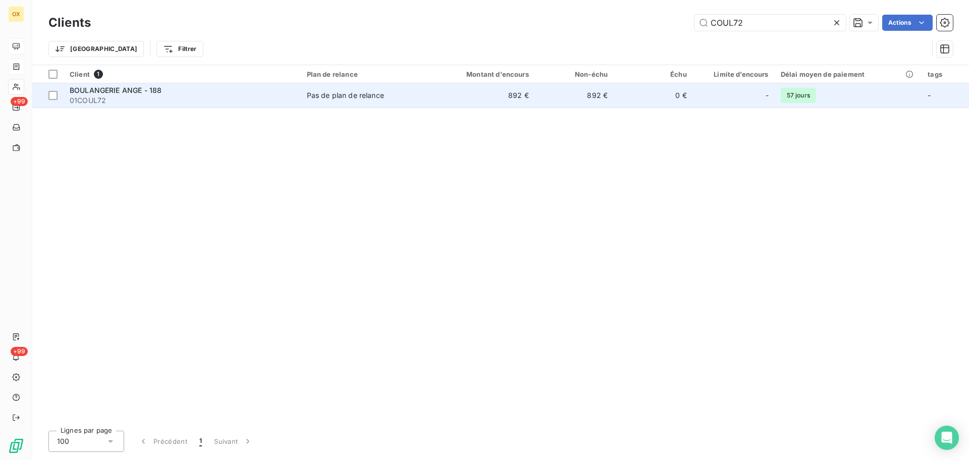
type input "COUL72"
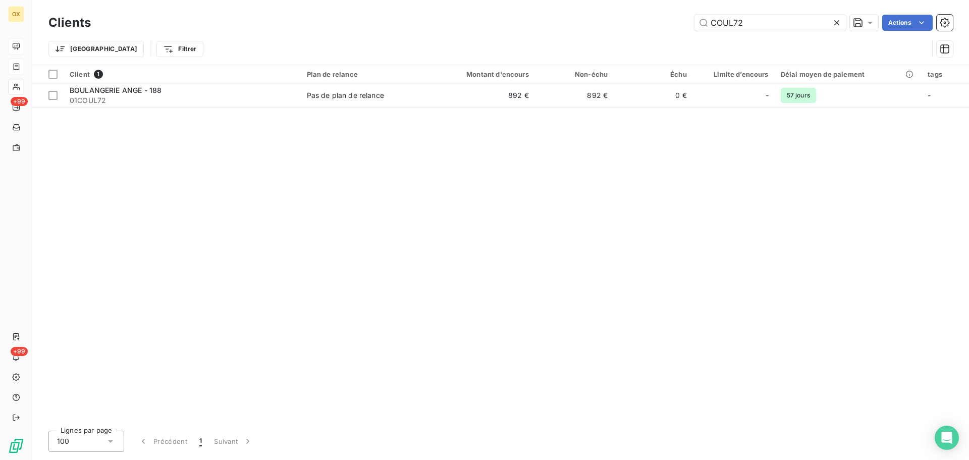
drag, startPoint x: 183, startPoint y: 99, endPoint x: 558, endPoint y: 110, distance: 375.0
click at [184, 99] on span "01COUL72" at bounding box center [182, 100] width 225 height 10
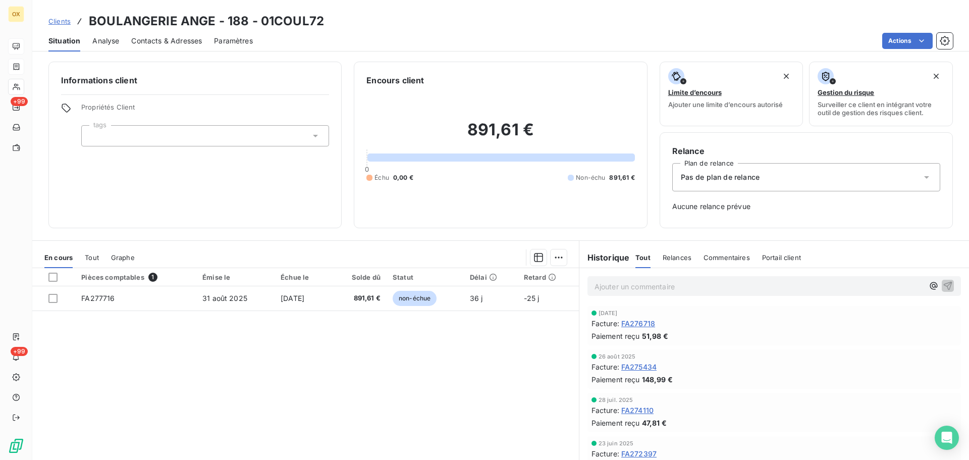
click at [647, 368] on span "FA275434" at bounding box center [638, 366] width 35 height 11
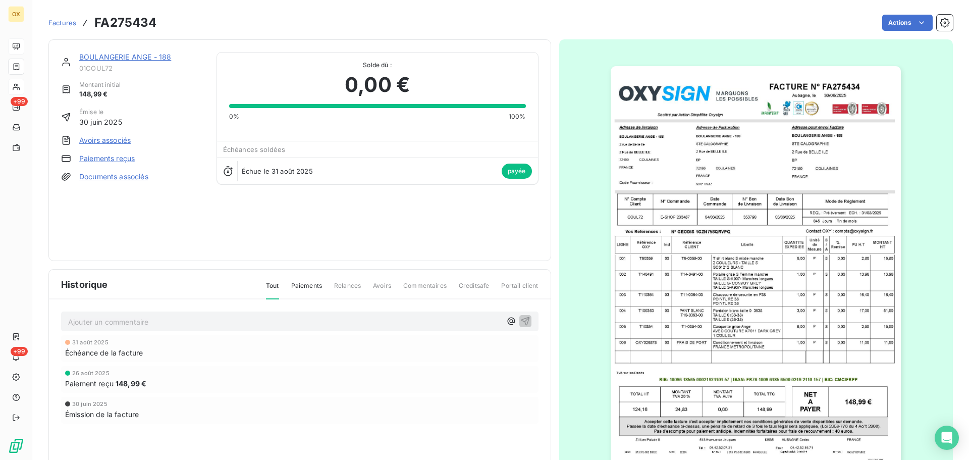
click at [667, 165] on img "button" at bounding box center [755, 271] width 290 height 411
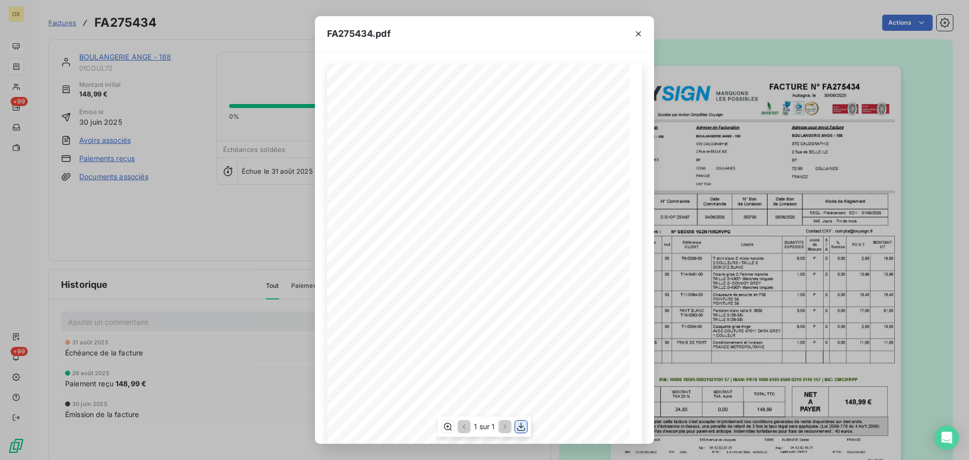
click at [522, 427] on icon "button" at bounding box center [521, 426] width 8 height 9
click at [635, 33] on icon "button" at bounding box center [638, 34] width 10 height 10
